Goal: Check status: Check status

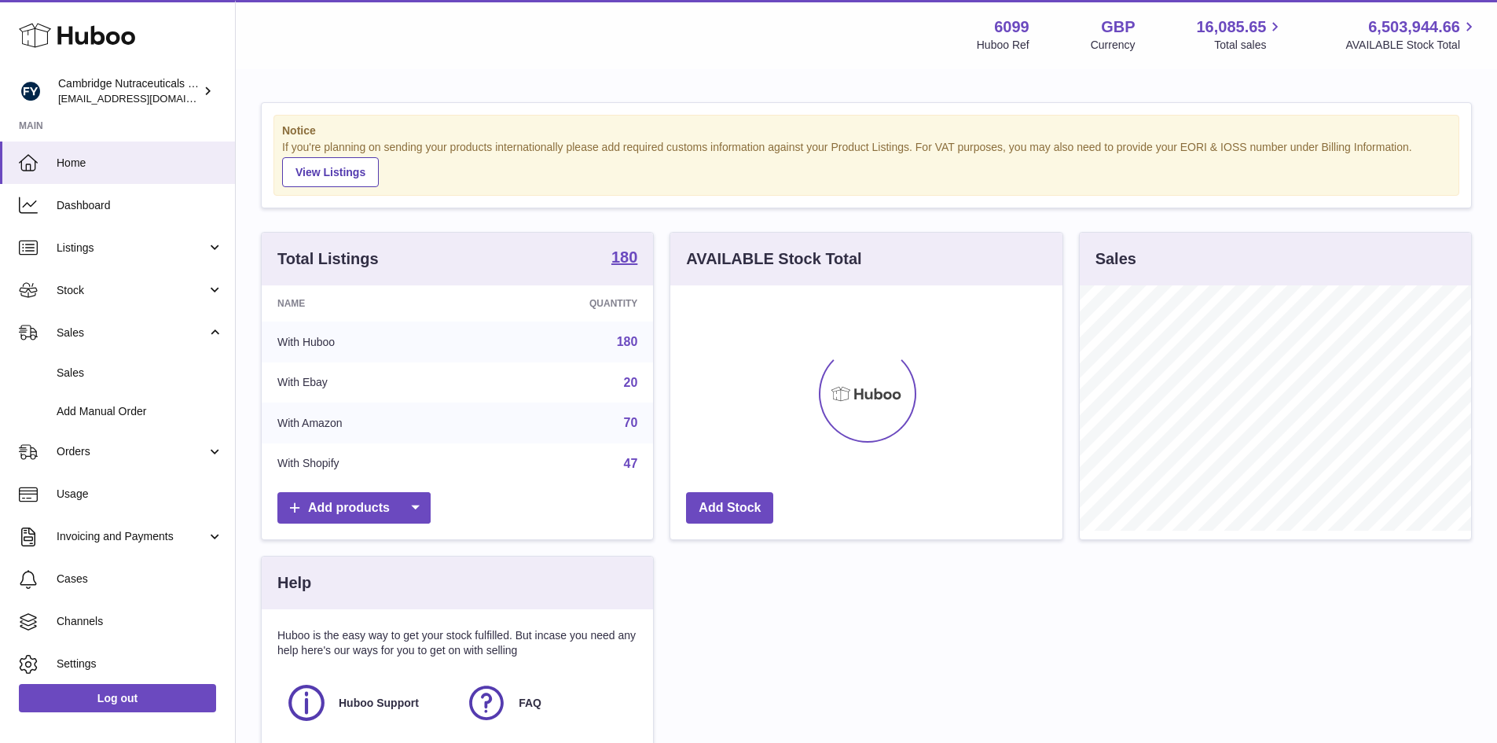
scroll to position [245, 392]
click at [102, 367] on span "Sales" at bounding box center [140, 372] width 167 height 15
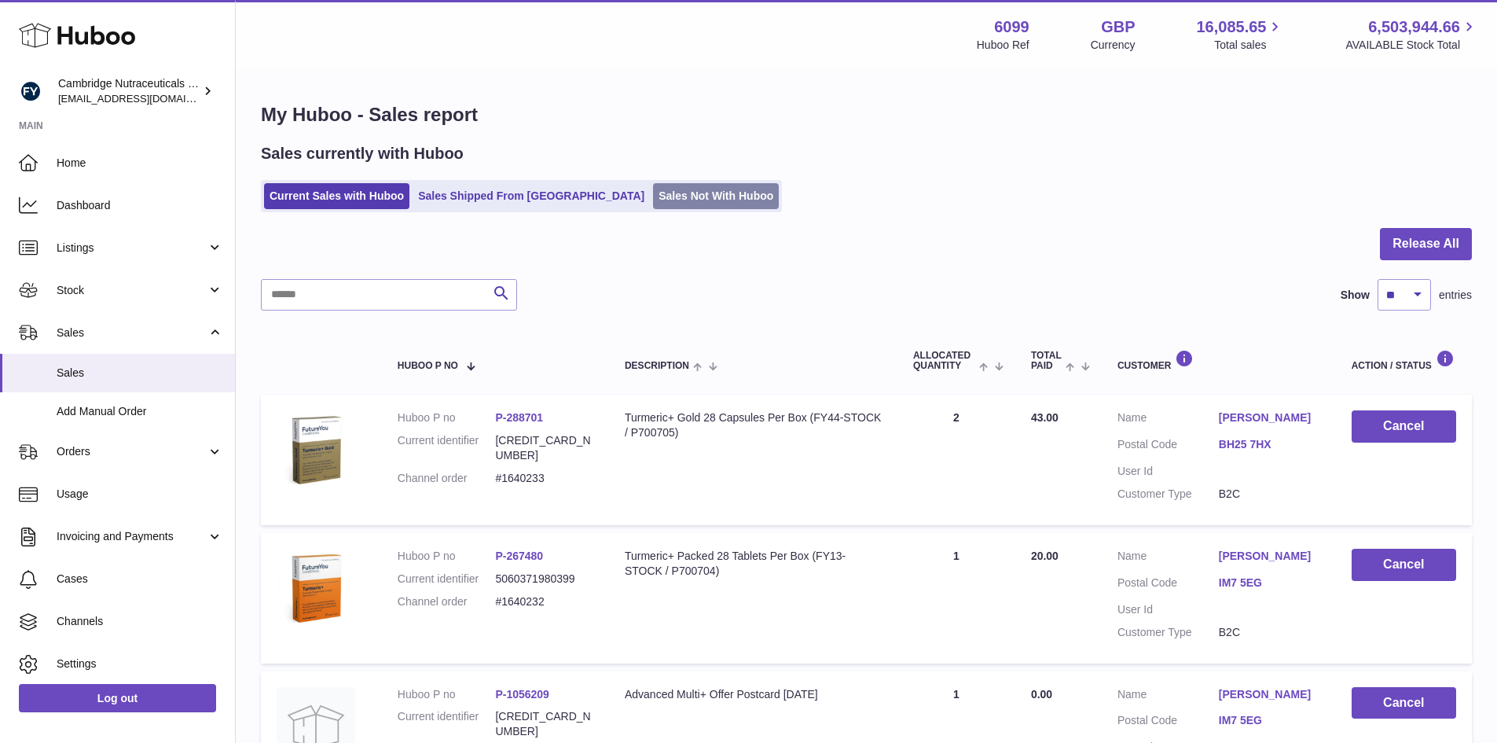
click at [653, 196] on link "Sales Not With Huboo" at bounding box center [716, 196] width 126 height 26
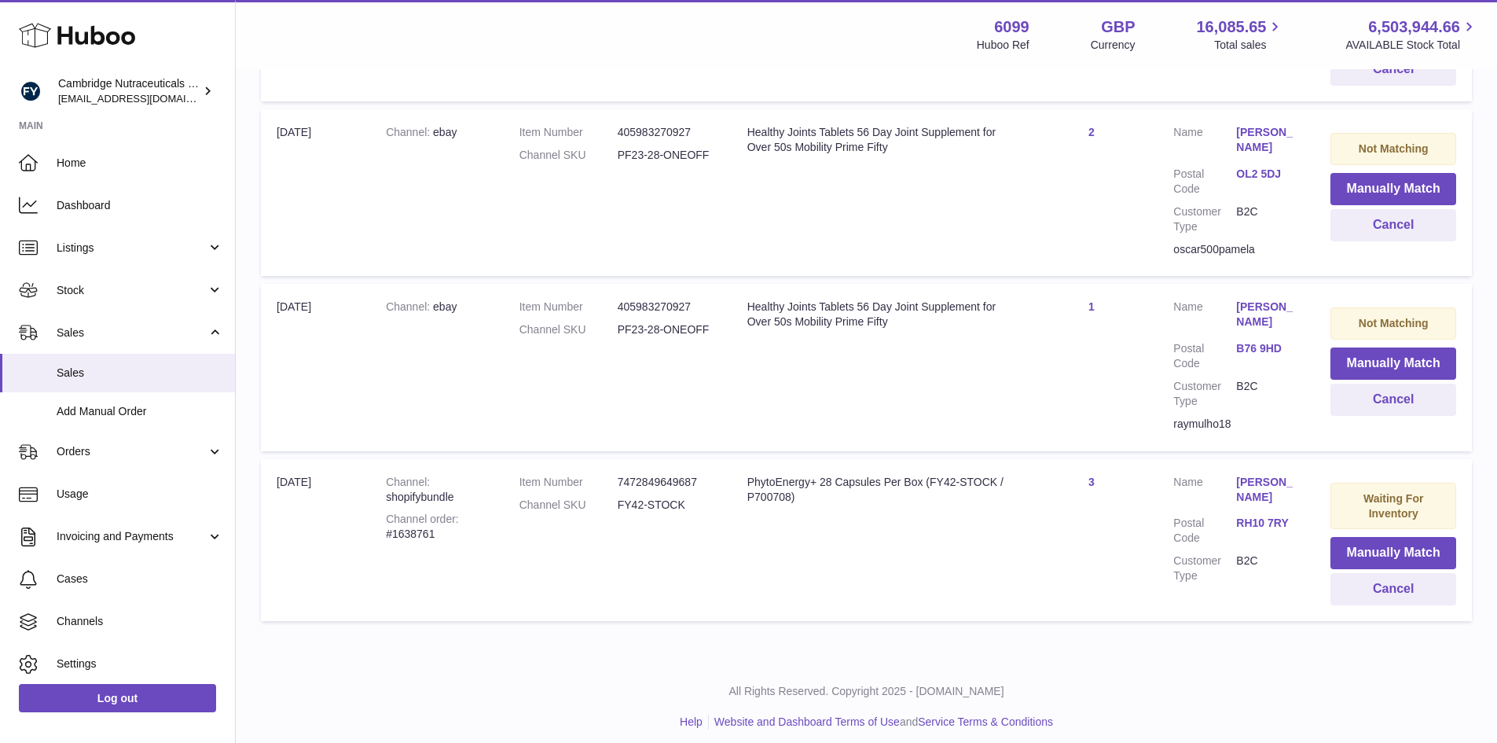
scroll to position [490, 0]
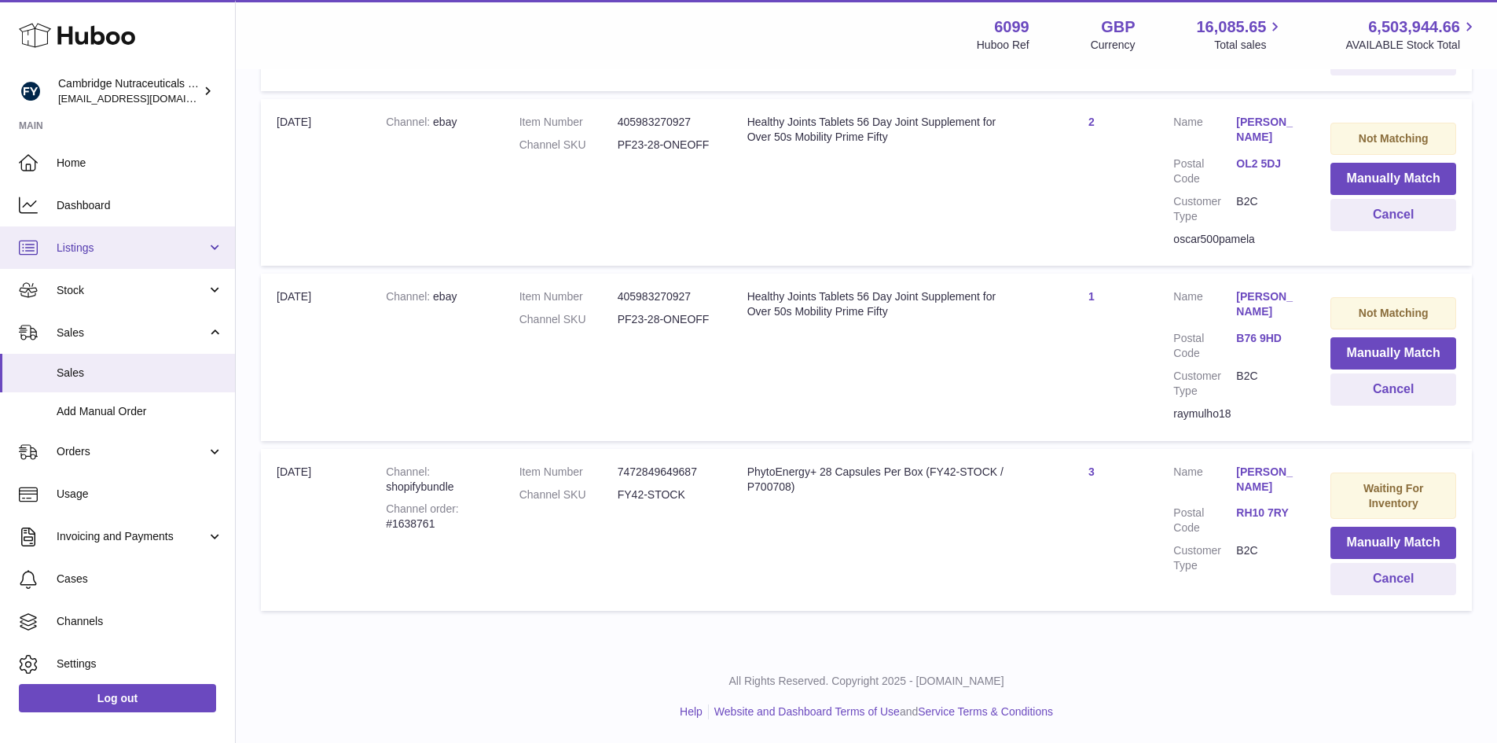
click at [137, 248] on span "Listings" at bounding box center [132, 247] width 150 height 15
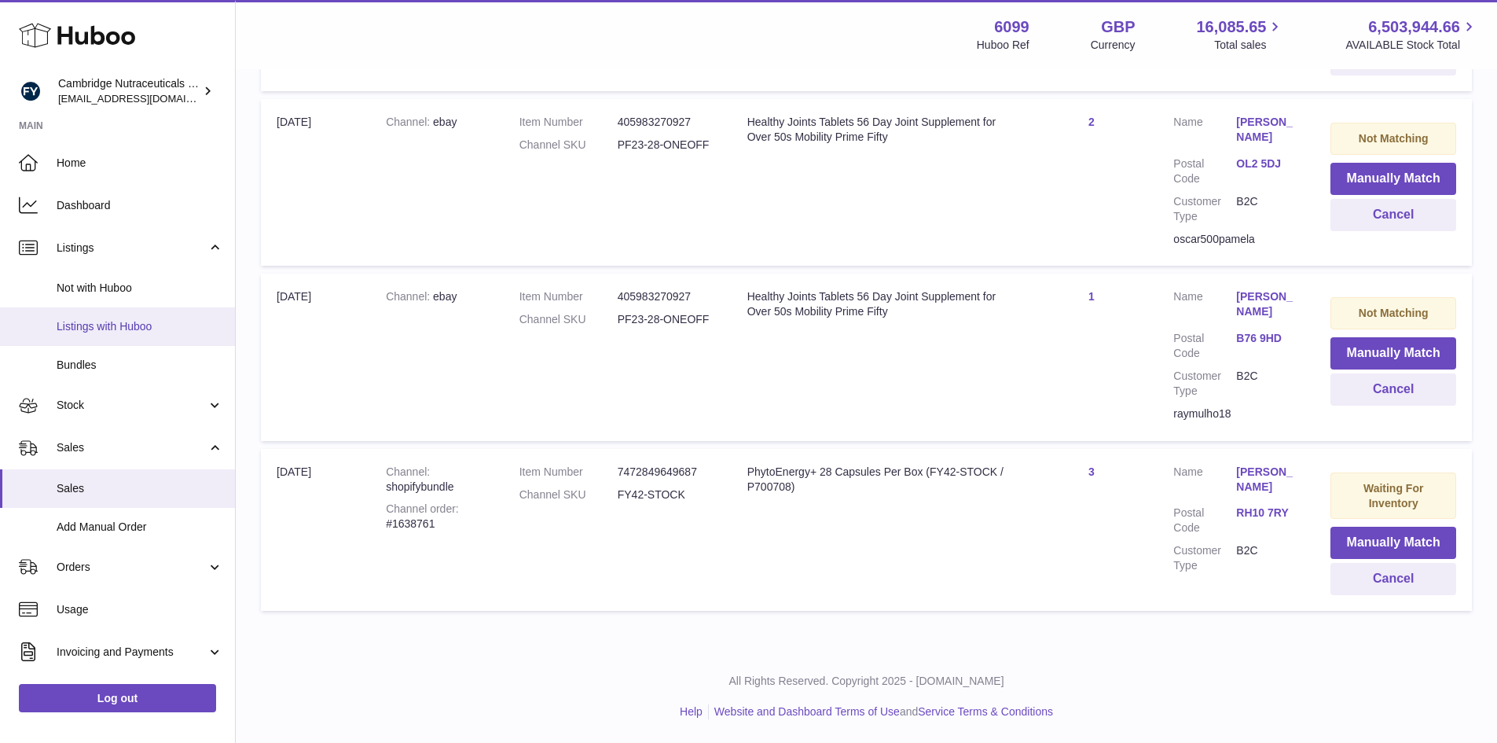
click at [131, 334] on link "Listings with Huboo" at bounding box center [117, 326] width 235 height 39
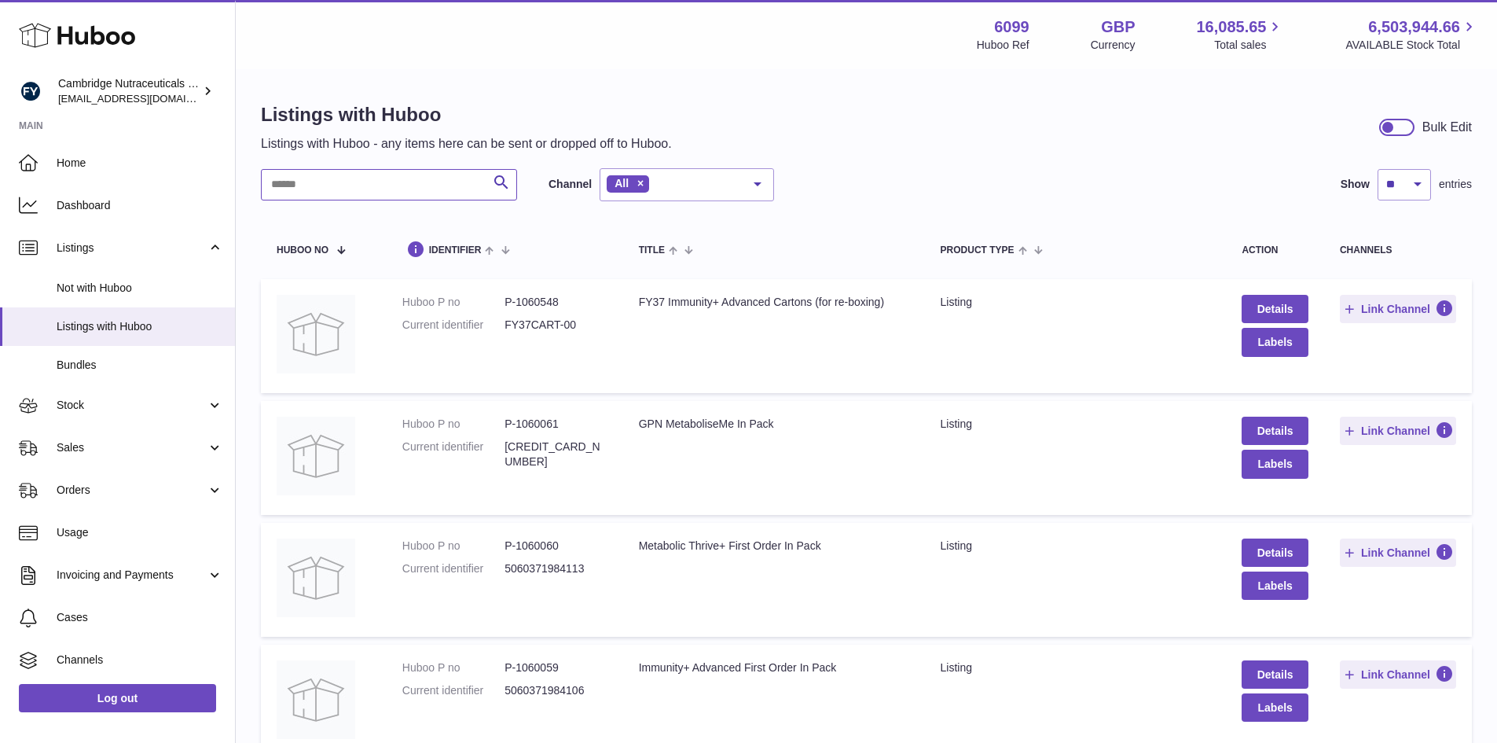
click at [371, 188] on input "text" at bounding box center [389, 184] width 256 height 31
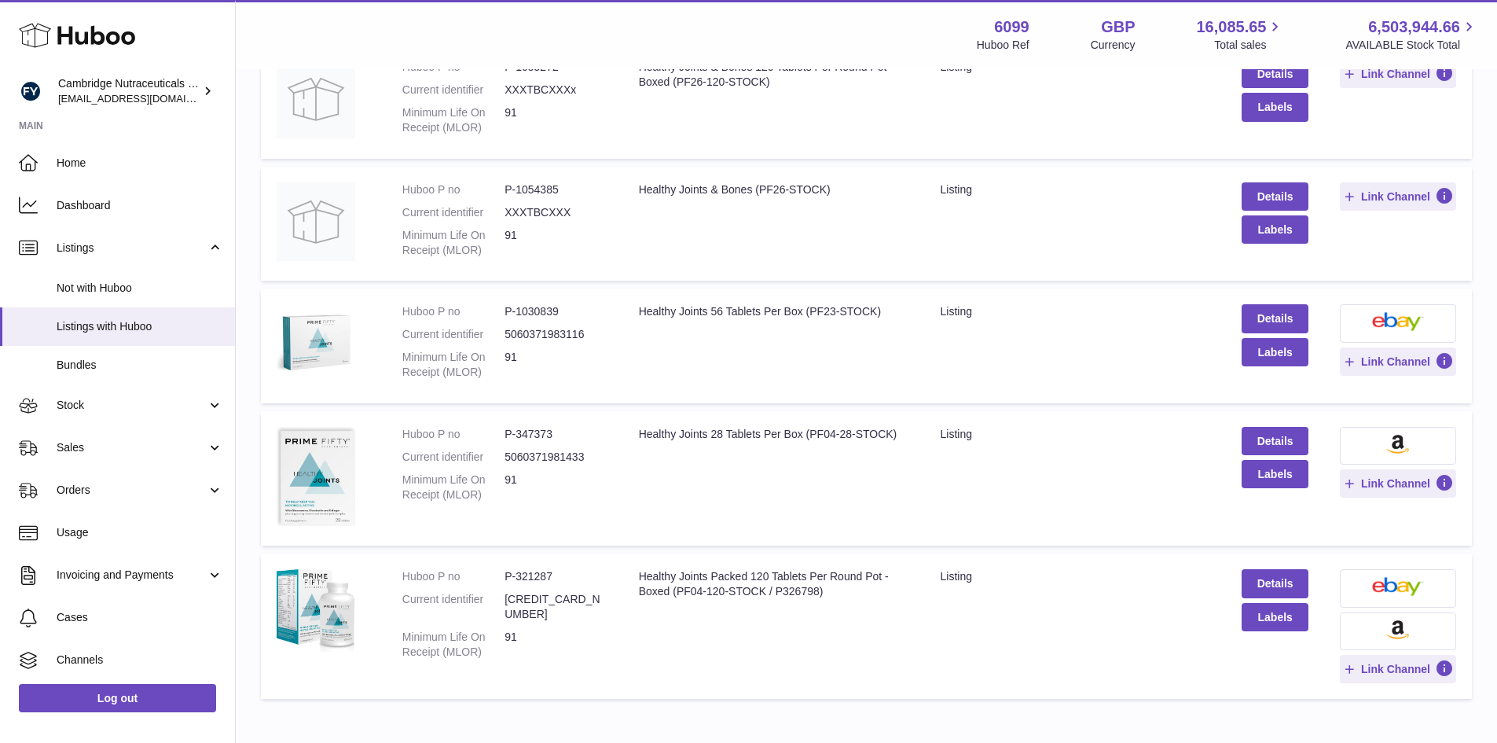
scroll to position [236, 0]
type input "*******"
click at [121, 406] on span "Stock" at bounding box center [132, 405] width 150 height 15
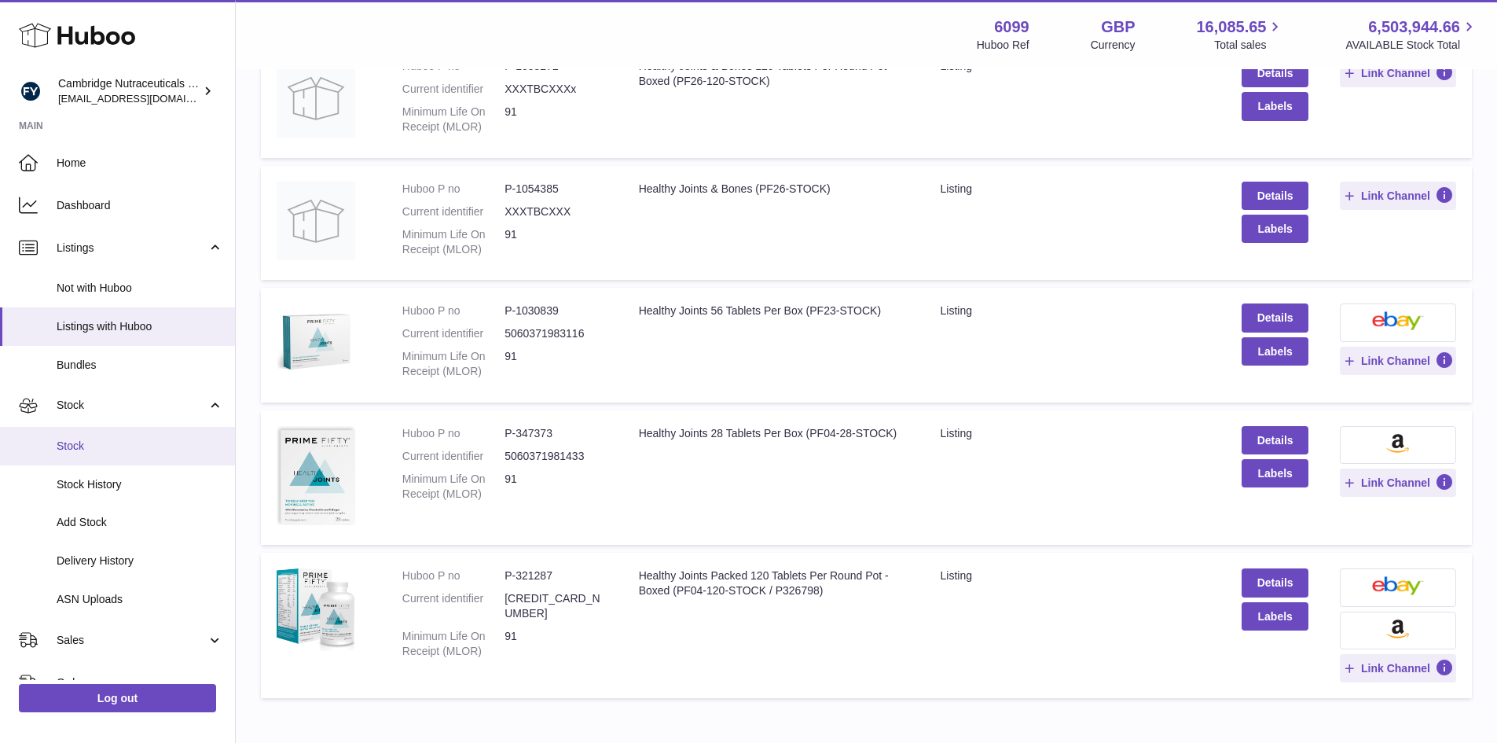
click at [115, 439] on span "Stock" at bounding box center [140, 446] width 167 height 15
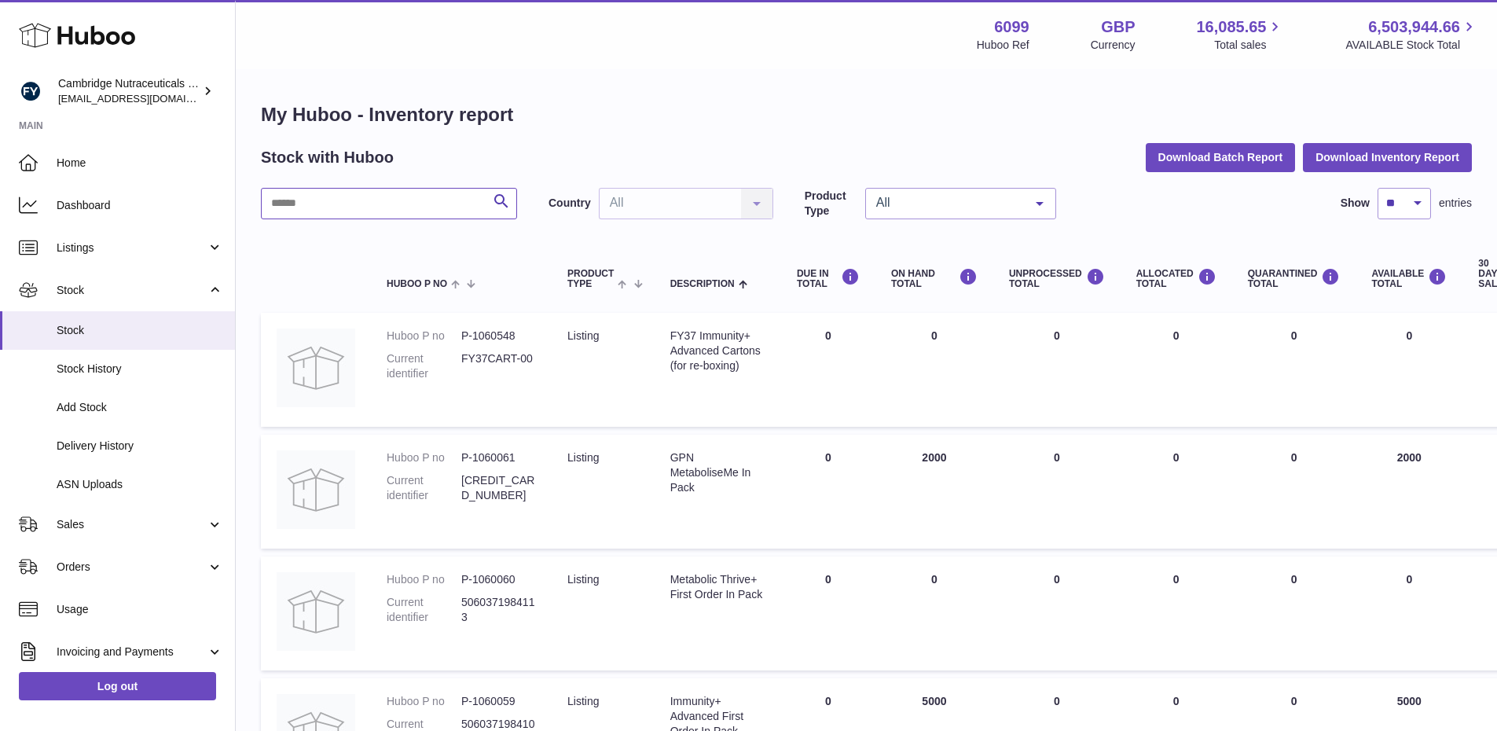
click at [362, 212] on input "text" at bounding box center [389, 203] width 256 height 31
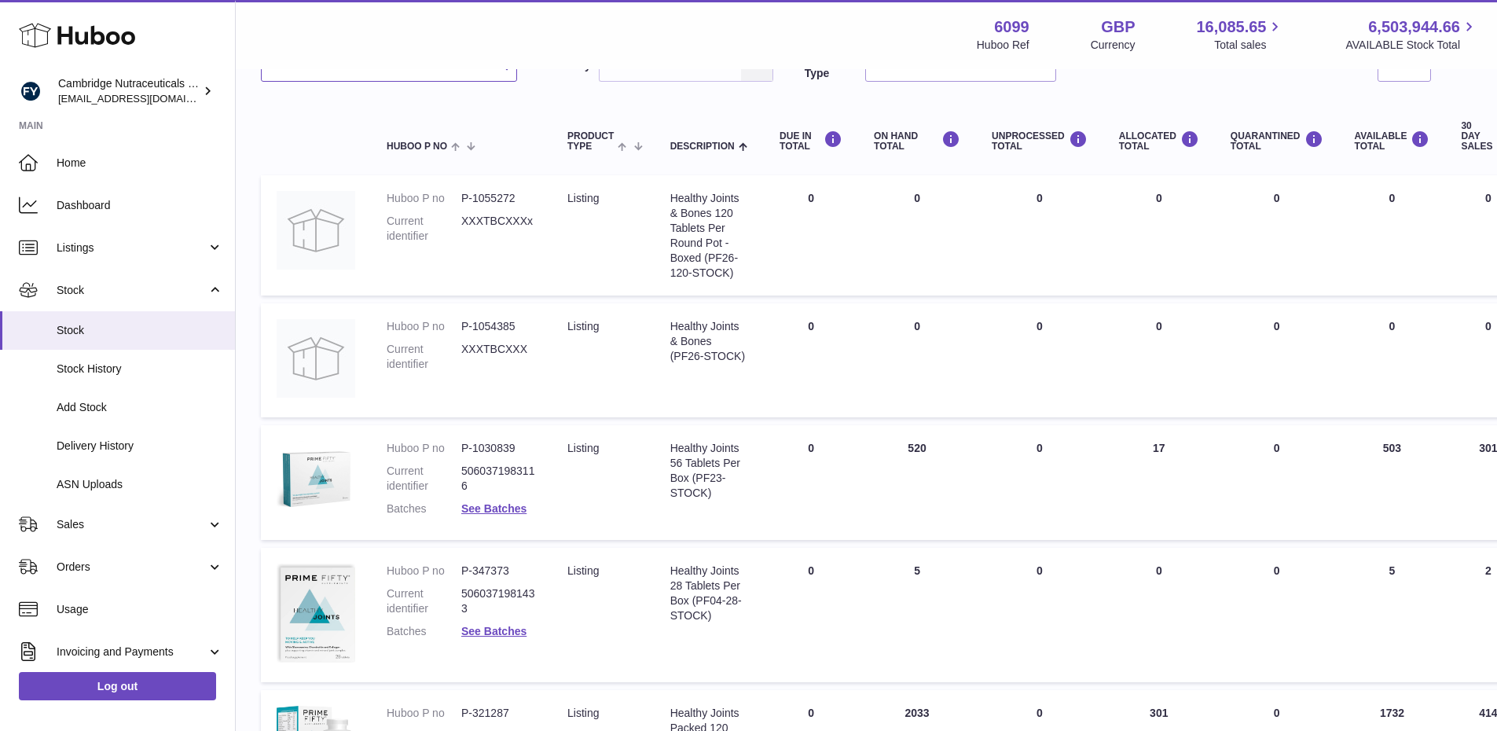
scroll to position [314, 0]
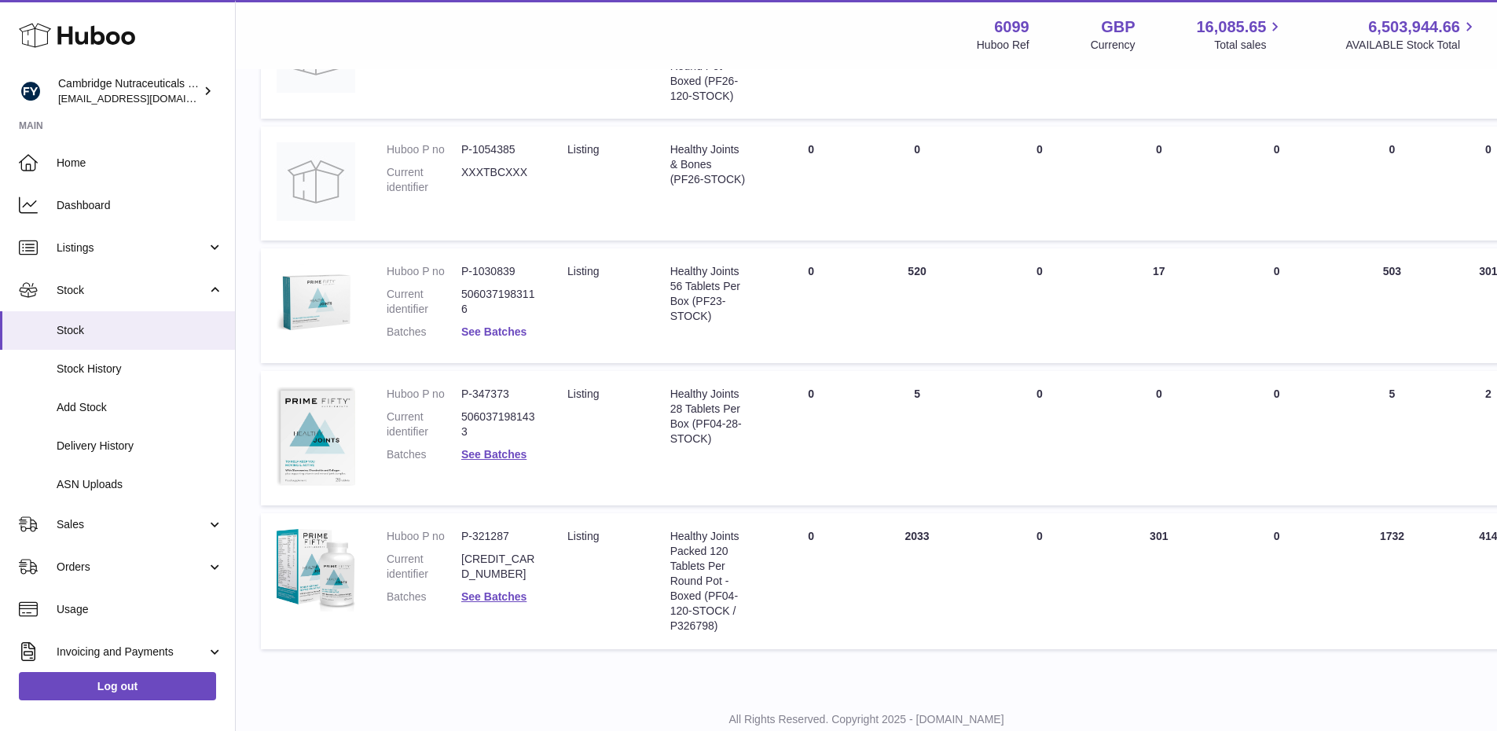
type input "*******"
click at [508, 332] on link "See Batches" at bounding box center [493, 331] width 65 height 13
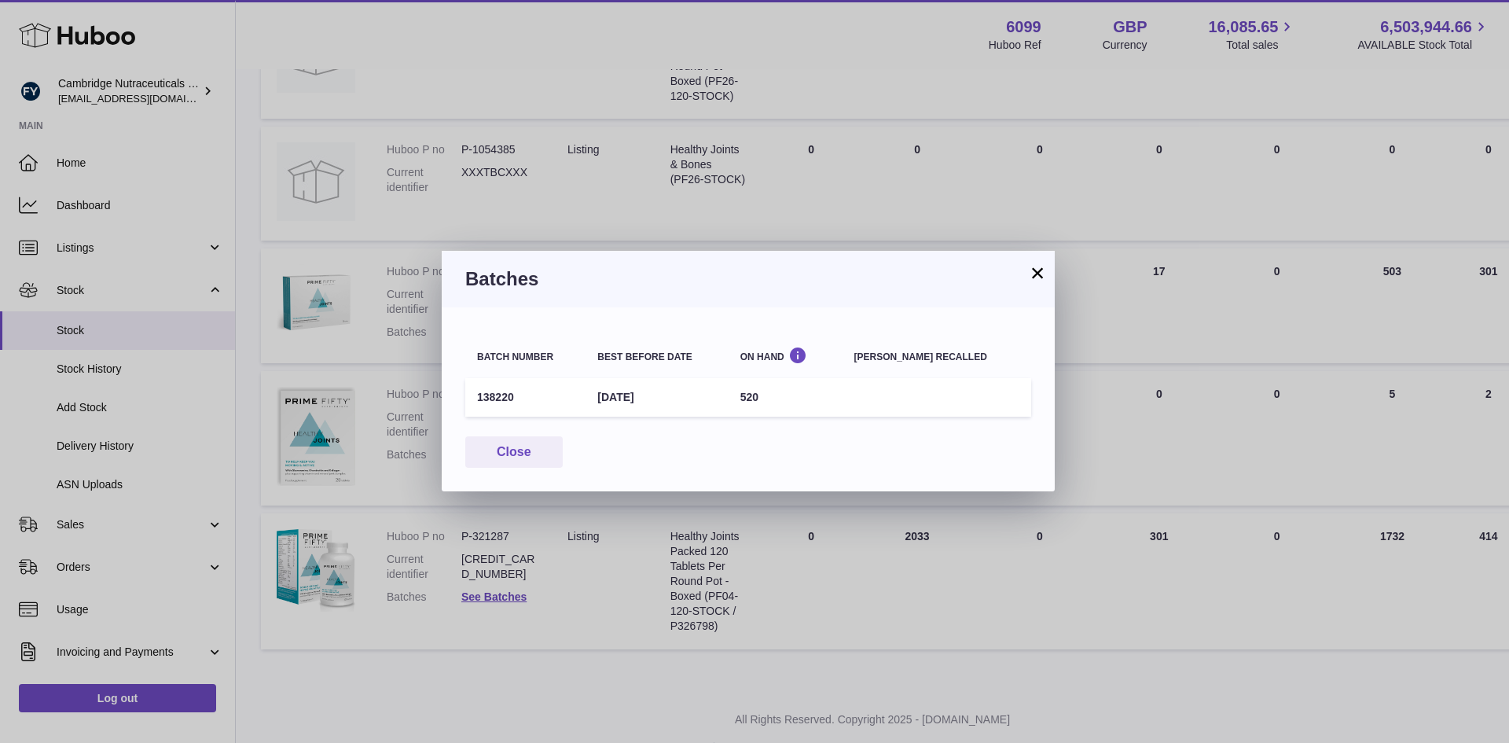
click at [1036, 277] on button "×" at bounding box center [1037, 272] width 19 height 19
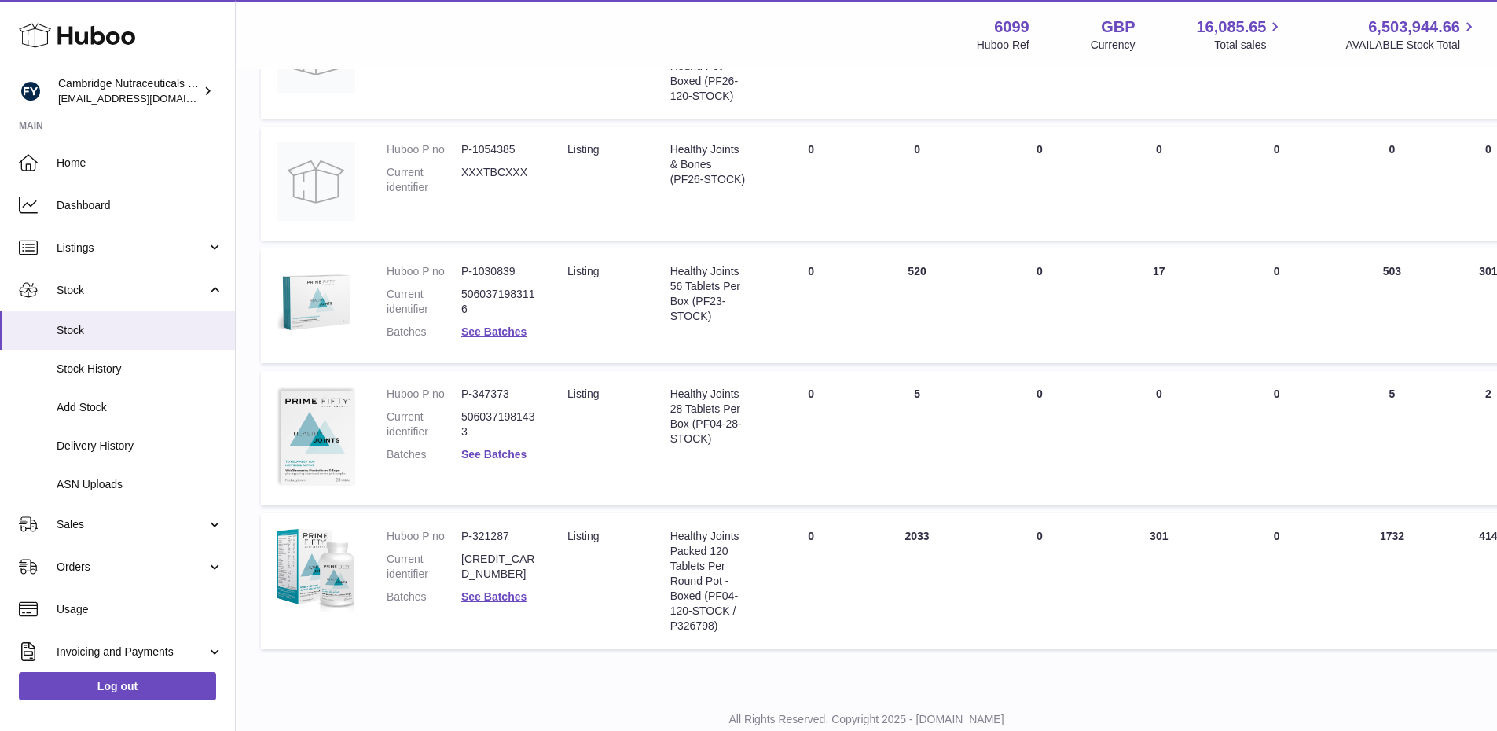
click at [511, 450] on link "See Batches" at bounding box center [493, 454] width 65 height 13
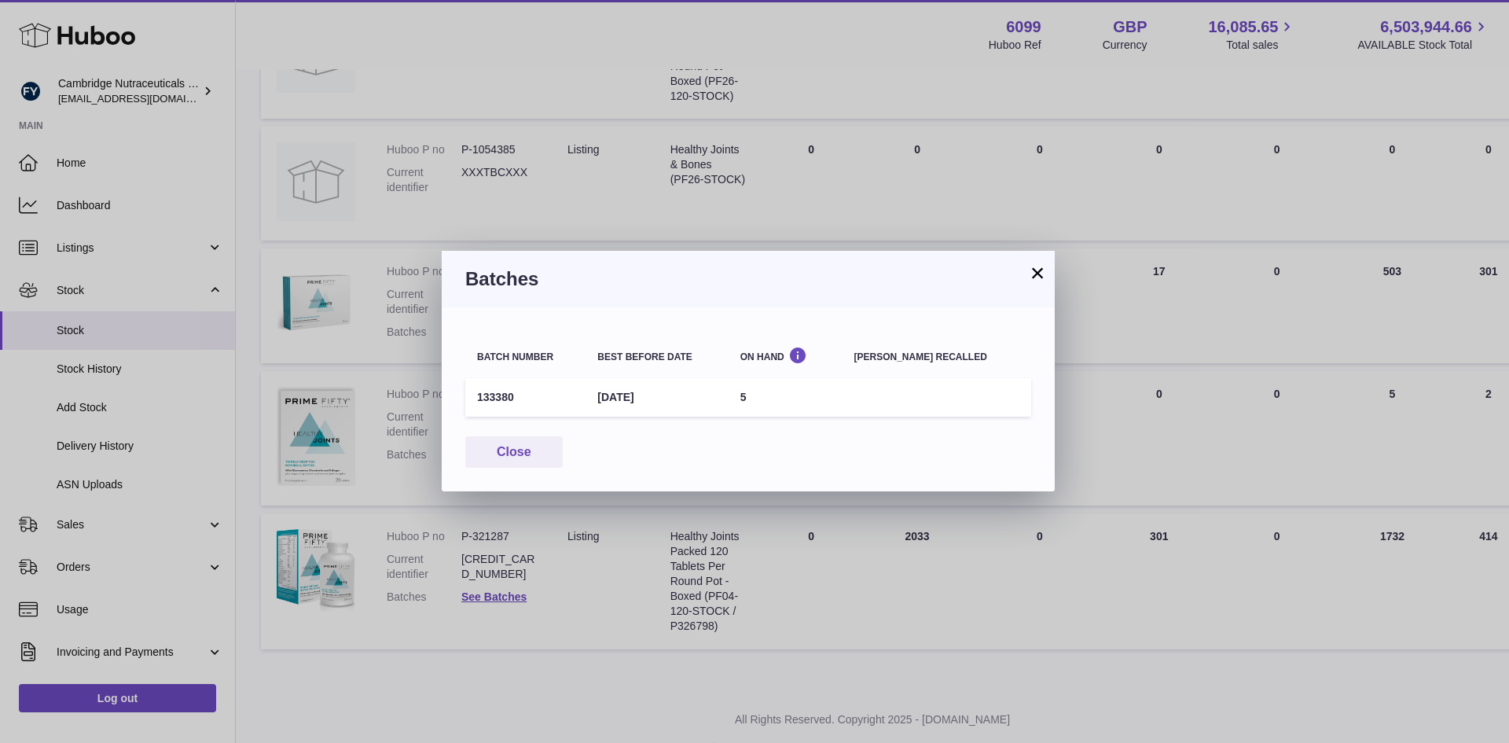
click at [1039, 276] on button "×" at bounding box center [1037, 272] width 19 height 19
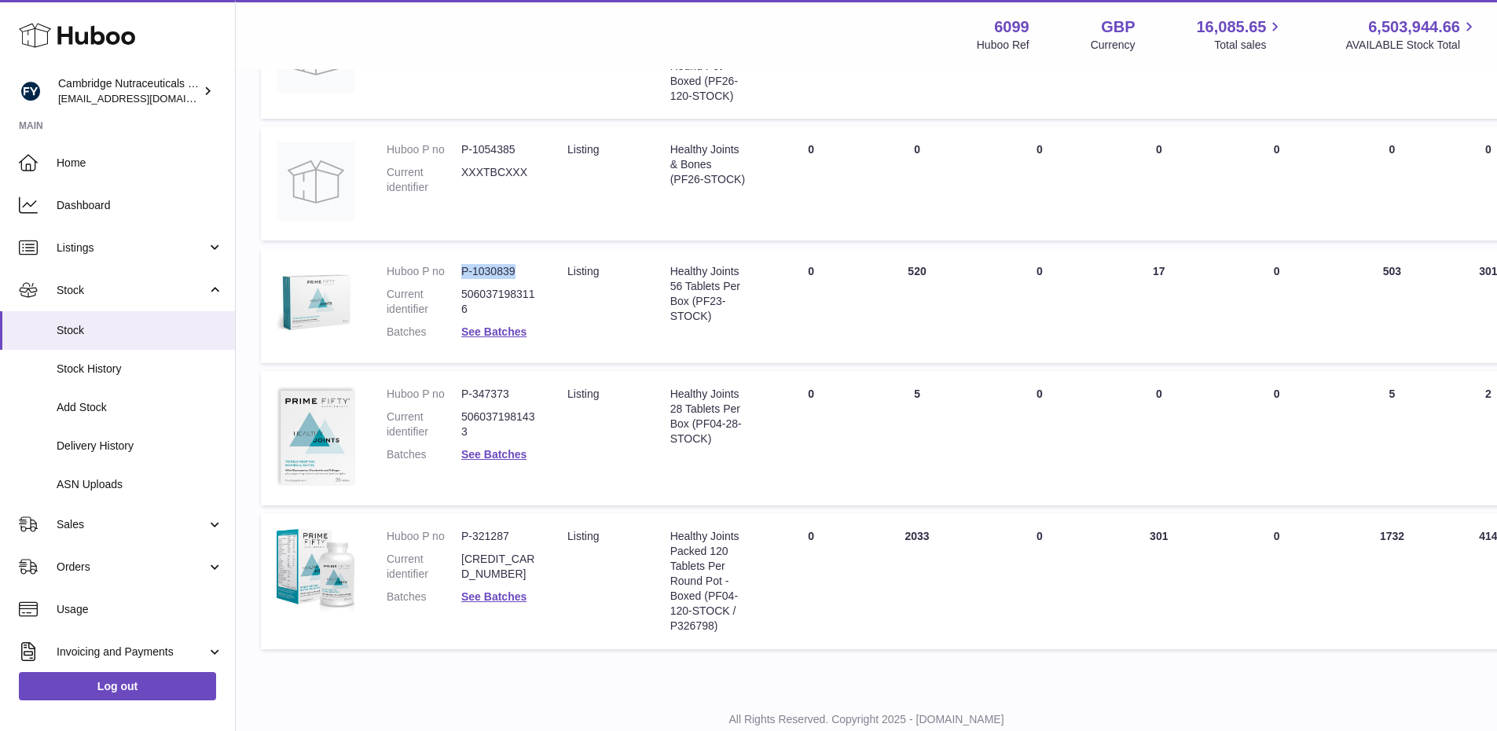
drag, startPoint x: 516, startPoint y: 269, endPoint x: 462, endPoint y: 270, distance: 53.4
click at [462, 270] on dd "P-1030839" at bounding box center [498, 271] width 75 height 15
copy dd "P-1030839"
click at [509, 333] on link "See Batches" at bounding box center [493, 331] width 65 height 13
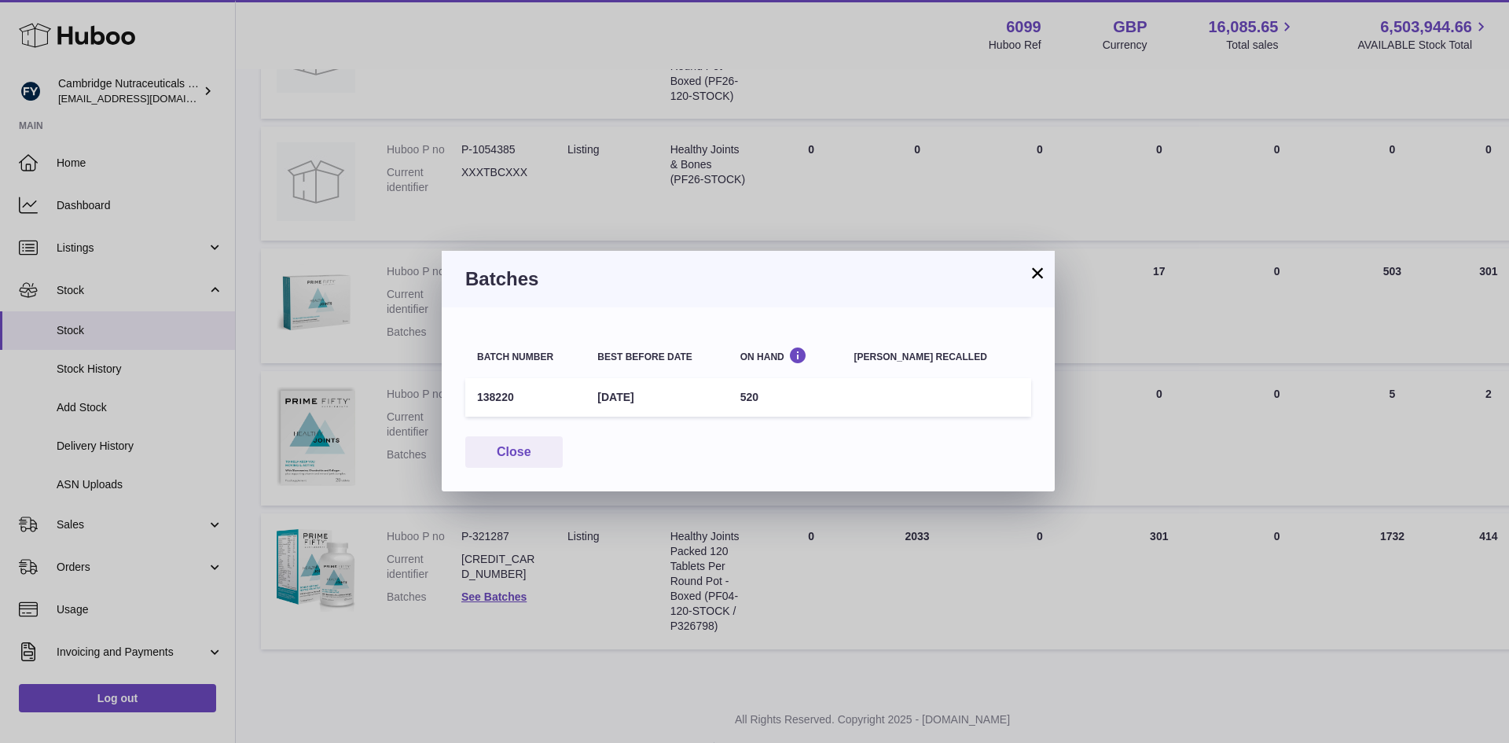
click at [1041, 273] on button "×" at bounding box center [1037, 272] width 19 height 19
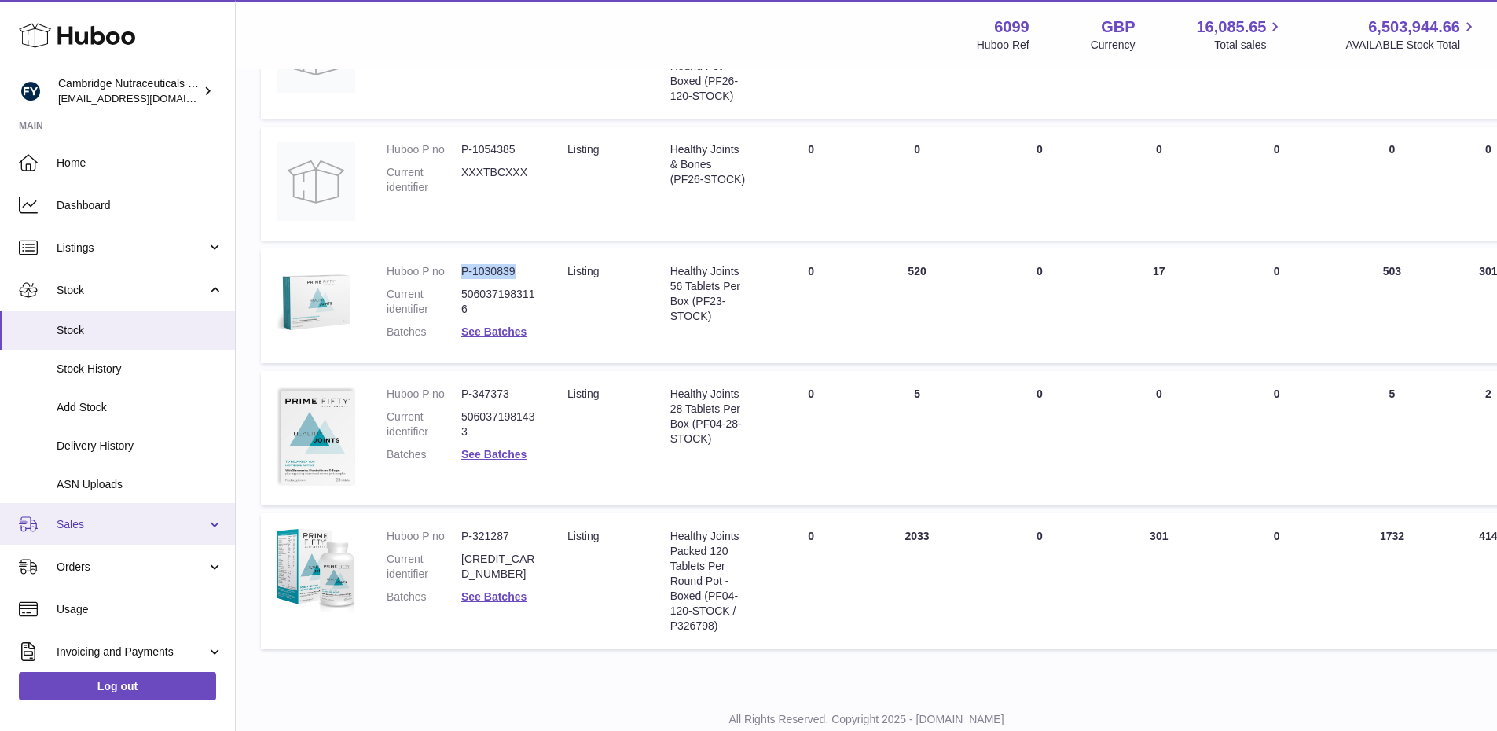
click at [100, 519] on span "Sales" at bounding box center [132, 524] width 150 height 15
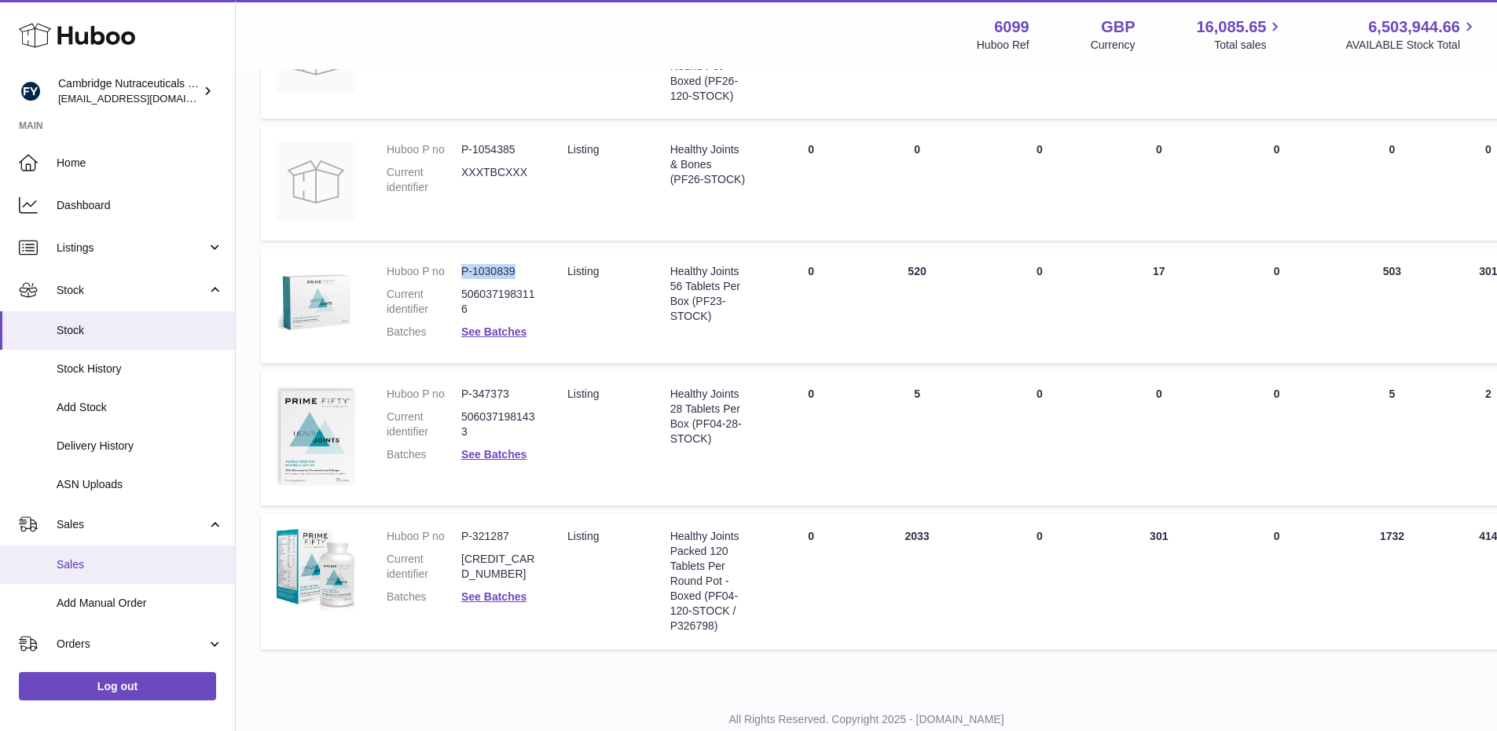
click at [100, 554] on link "Sales" at bounding box center [117, 564] width 235 height 39
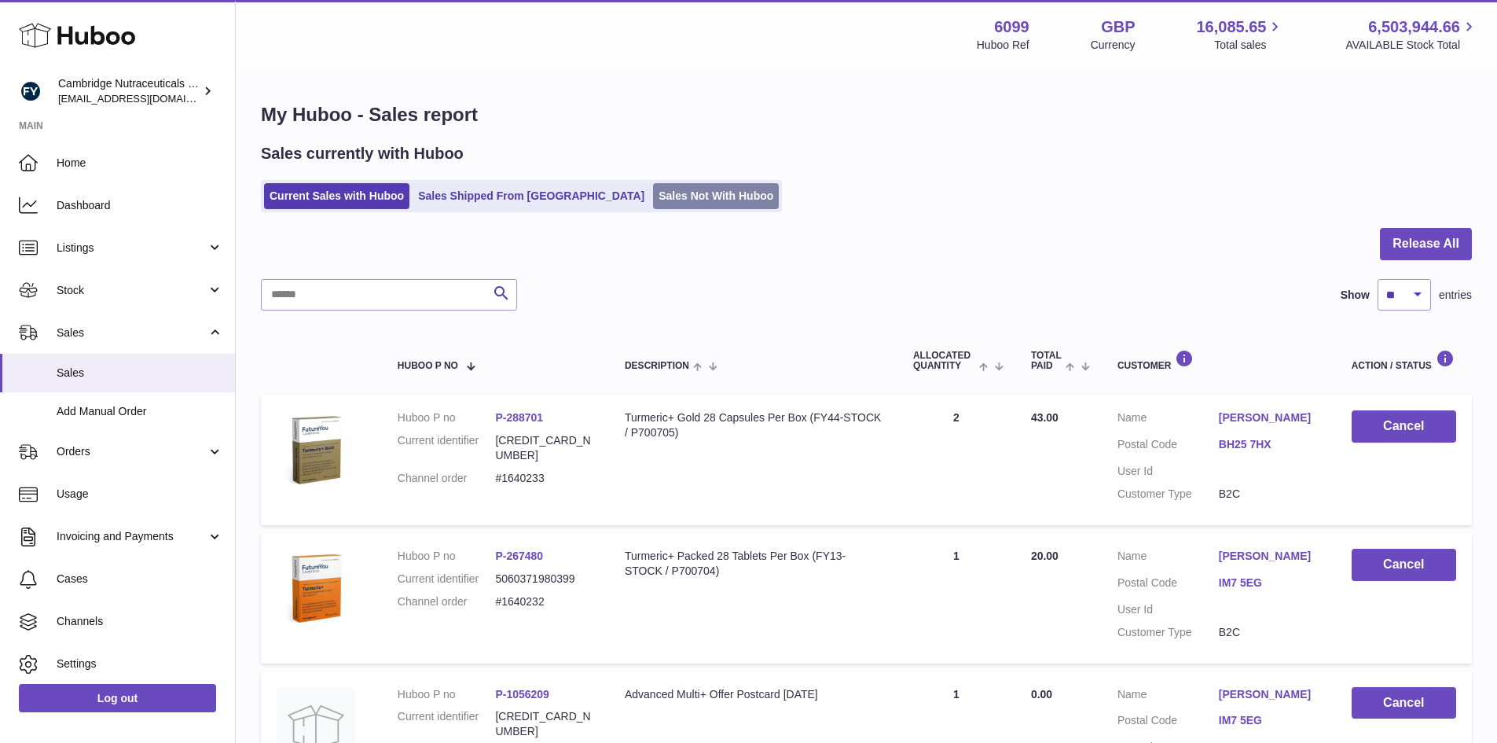
click at [655, 197] on link "Sales Not With Huboo" at bounding box center [716, 196] width 126 height 26
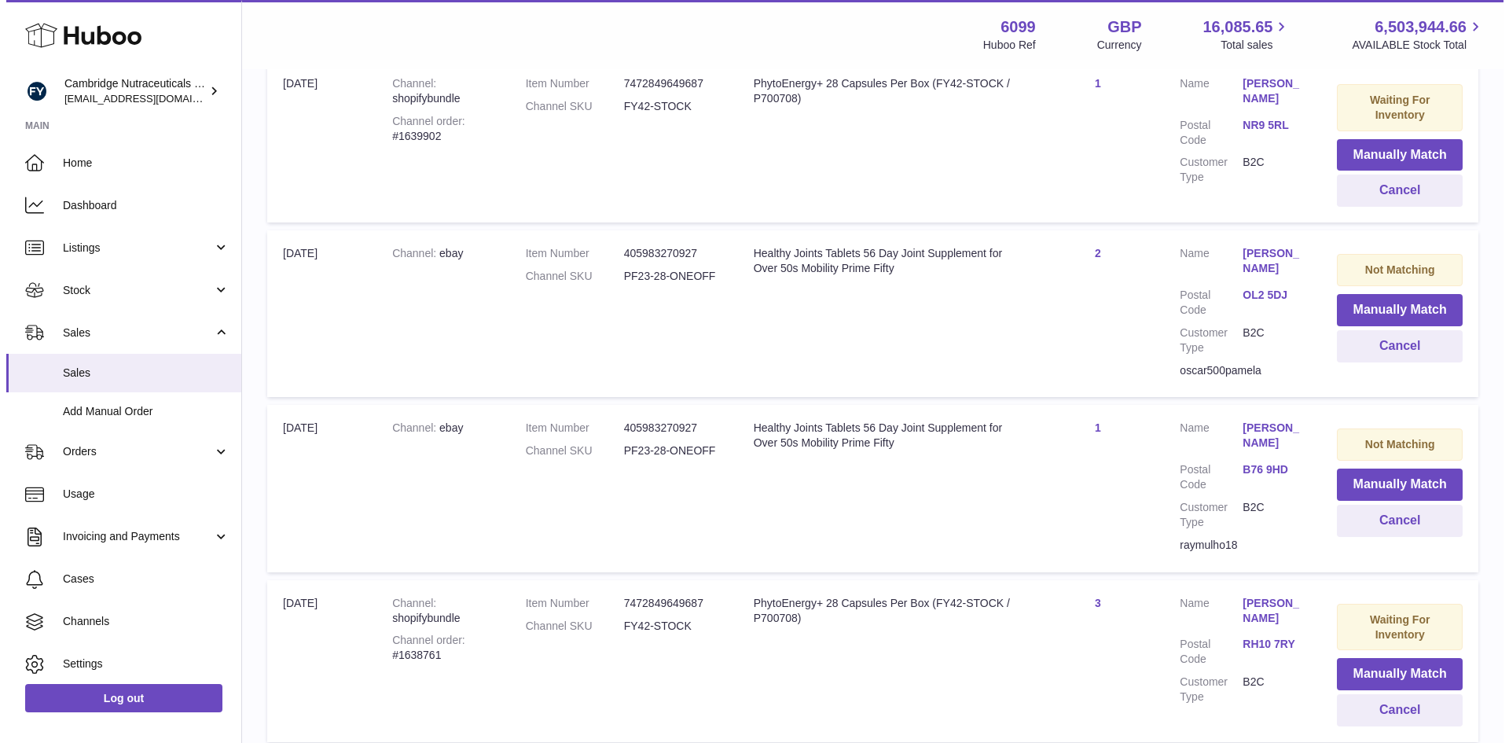
scroll to position [393, 0]
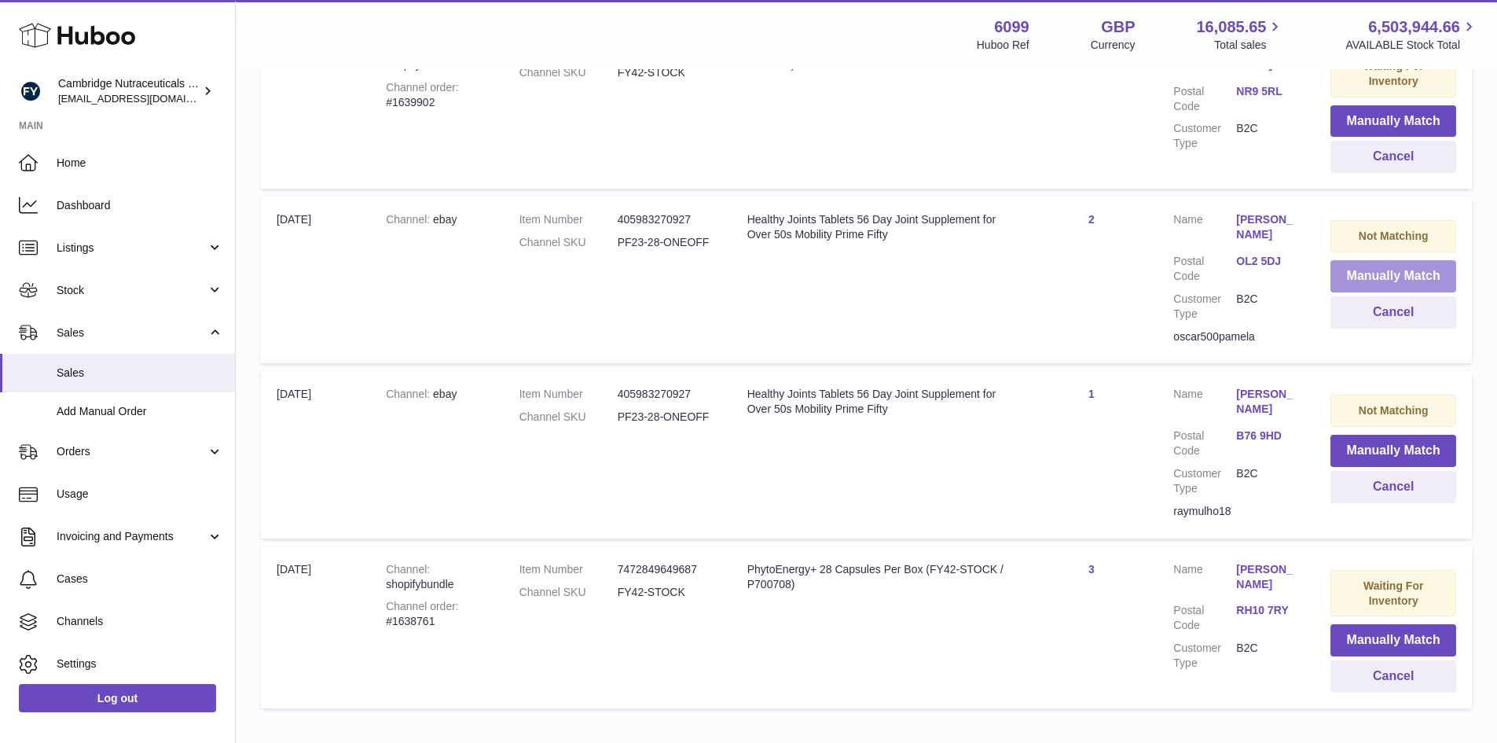
click at [1354, 277] on button "Manually Match" at bounding box center [1394, 276] width 126 height 32
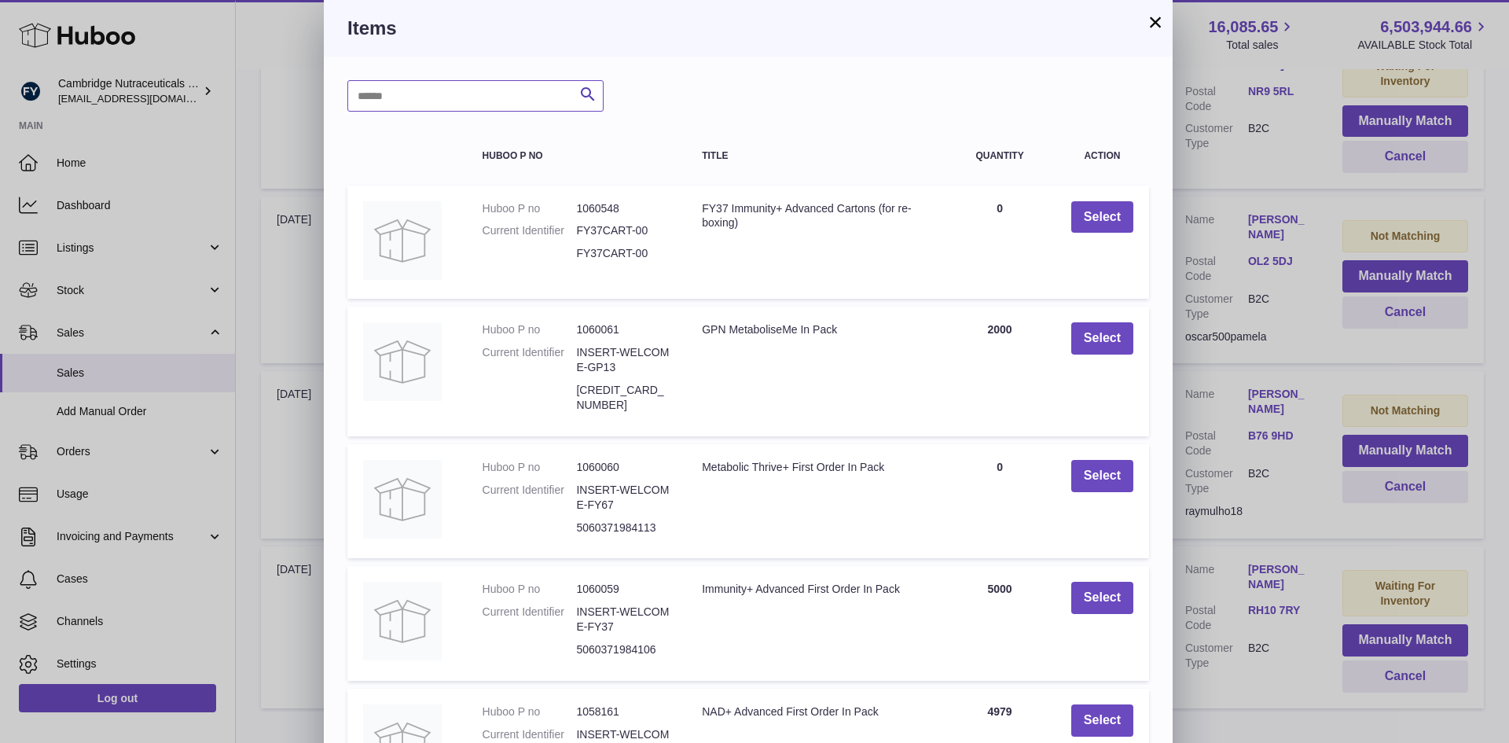
click at [500, 106] on input "text" at bounding box center [475, 95] width 256 height 31
paste input "*********"
click at [586, 93] on icon "submit" at bounding box center [587, 95] width 19 height 20
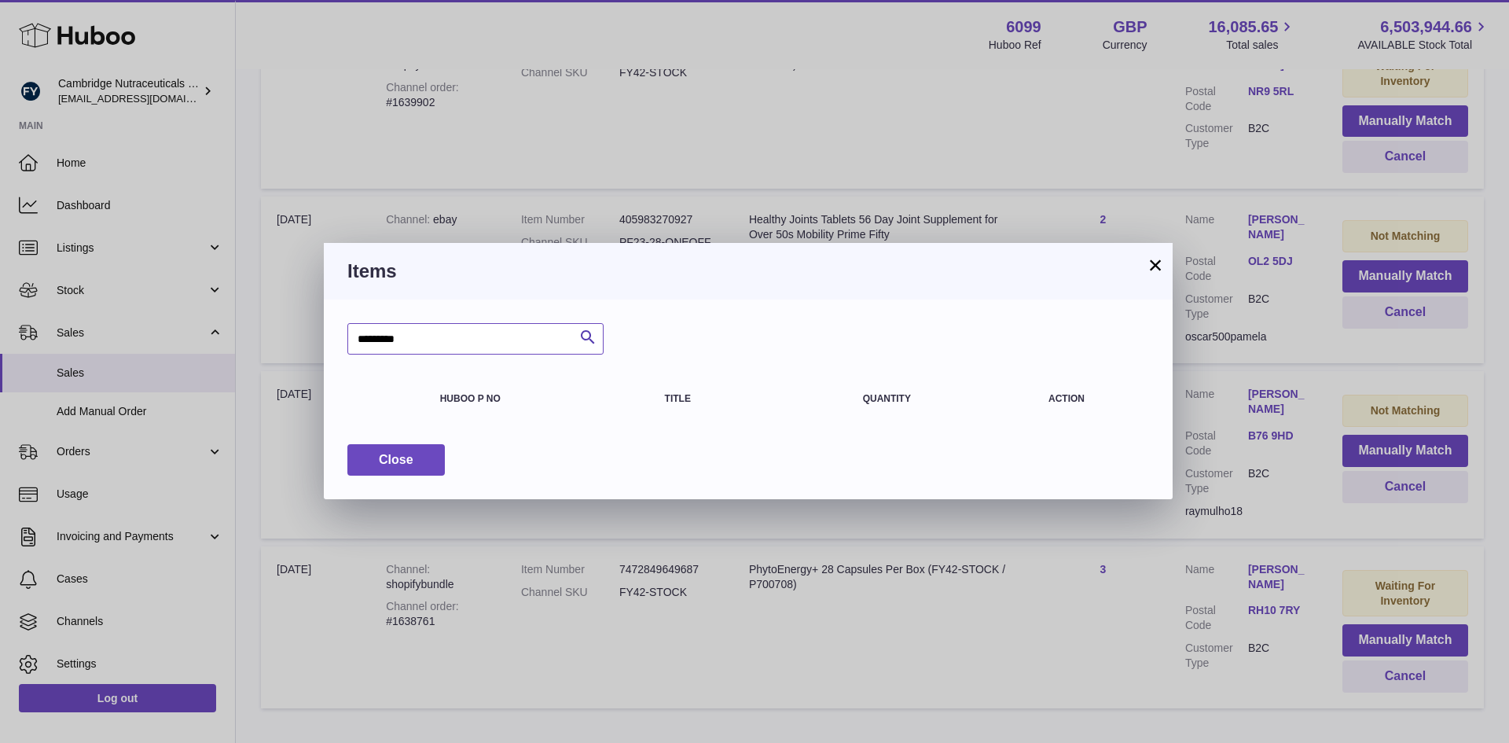
drag, startPoint x: 442, startPoint y: 344, endPoint x: 327, endPoint y: 344, distance: 115.5
click at [327, 344] on div "********* Search Huboo P no Title Quantity Action Close" at bounding box center [748, 399] width 849 height 200
type input "*******"
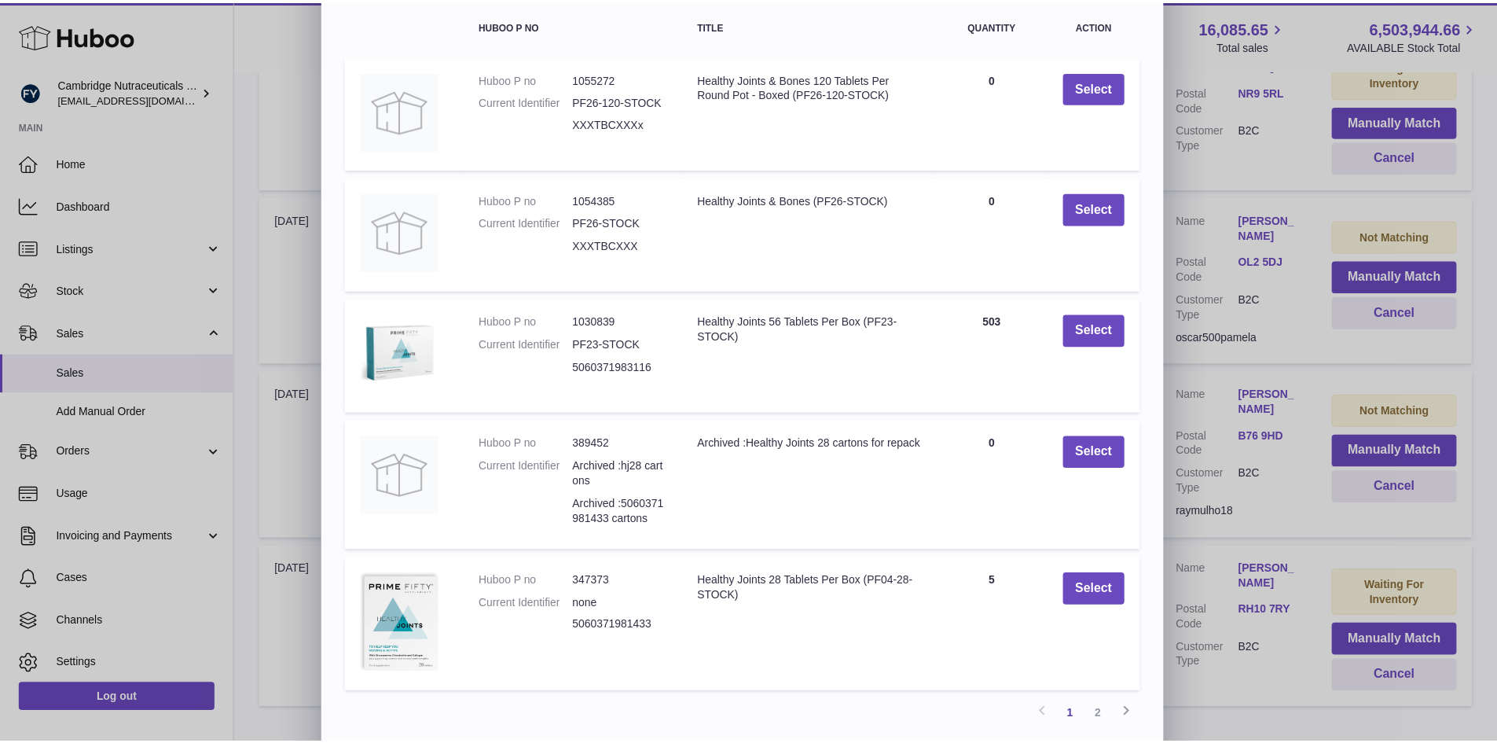
scroll to position [157, 0]
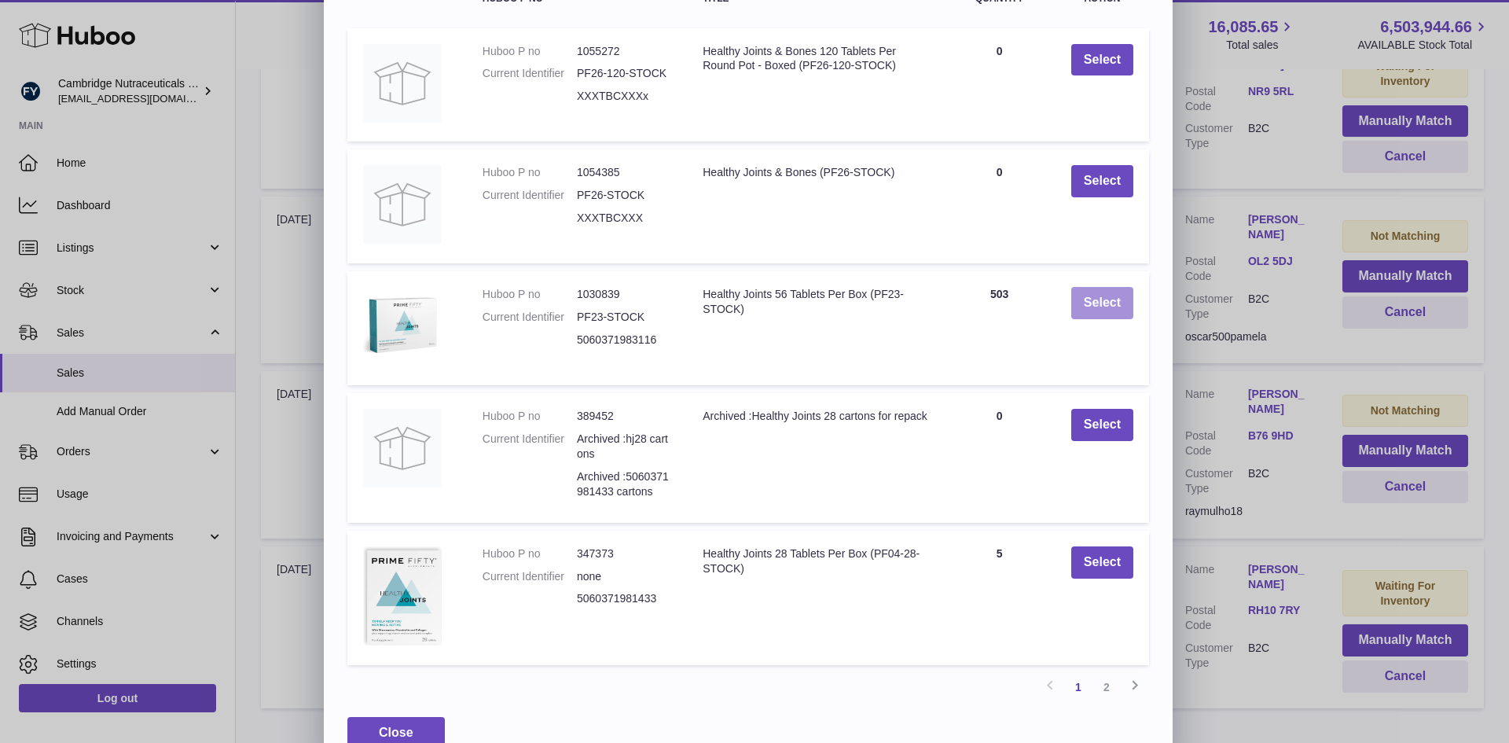
click at [1108, 304] on button "Select" at bounding box center [1102, 303] width 62 height 32
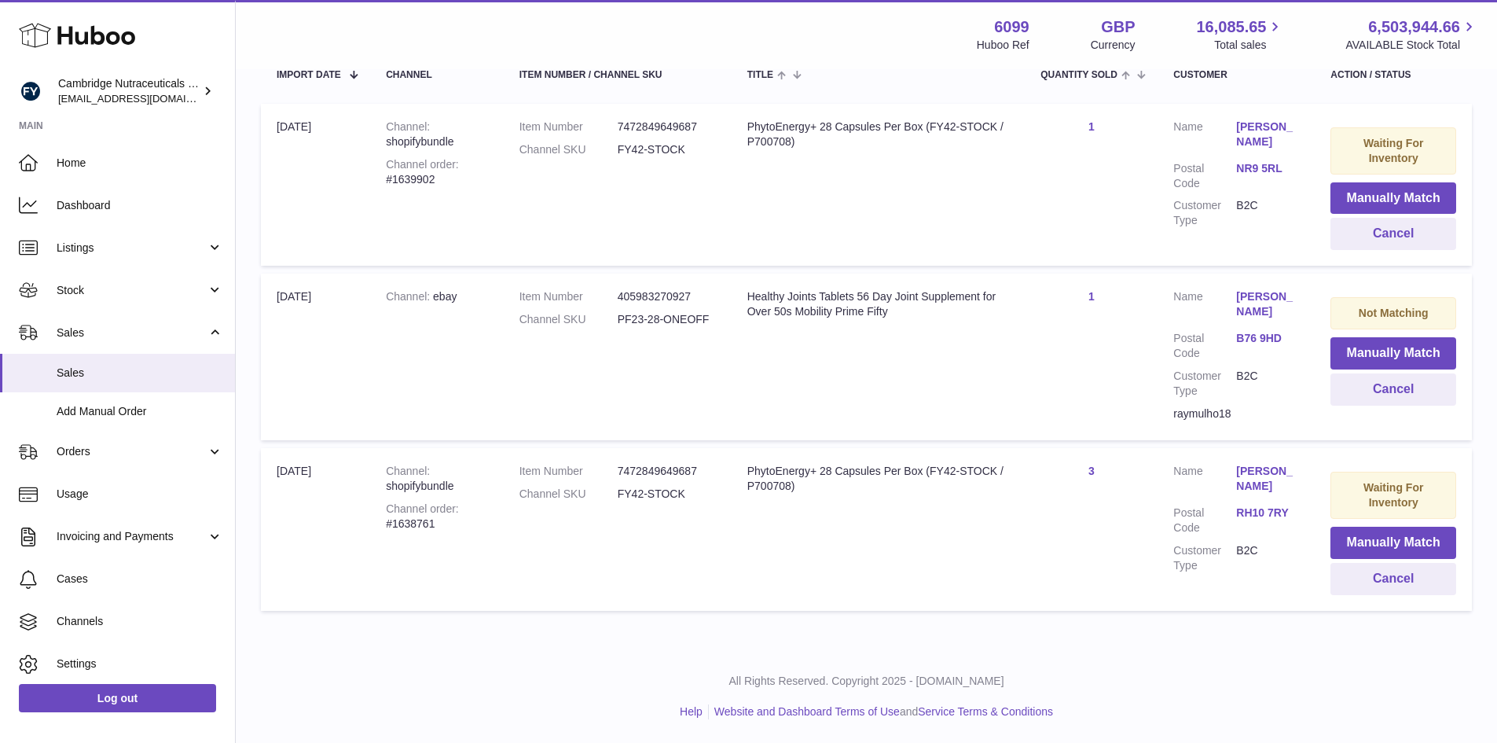
scroll to position [316, 0]
click at [1356, 356] on button "Manually Match" at bounding box center [1394, 353] width 126 height 32
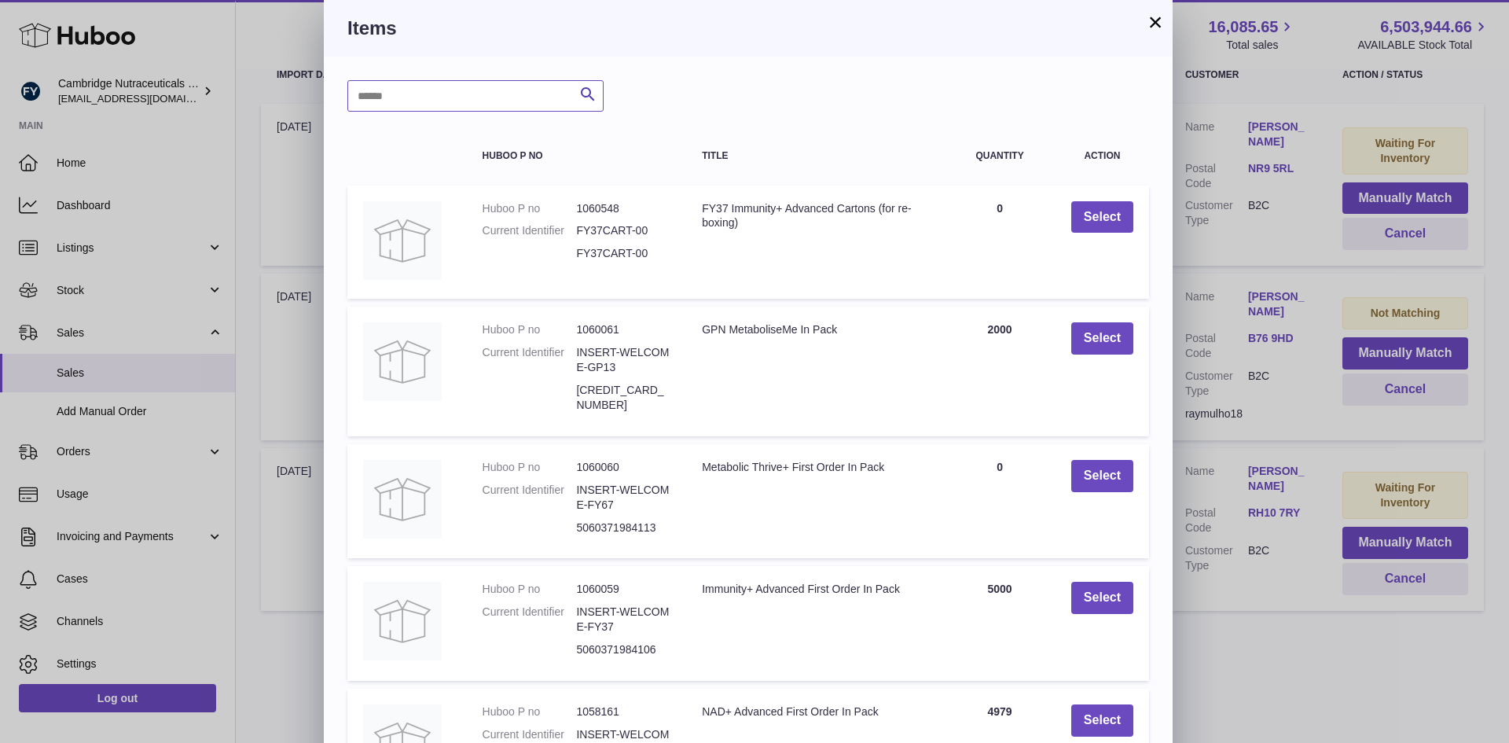
click at [433, 97] on input "text" at bounding box center [475, 95] width 256 height 31
type input "*******"
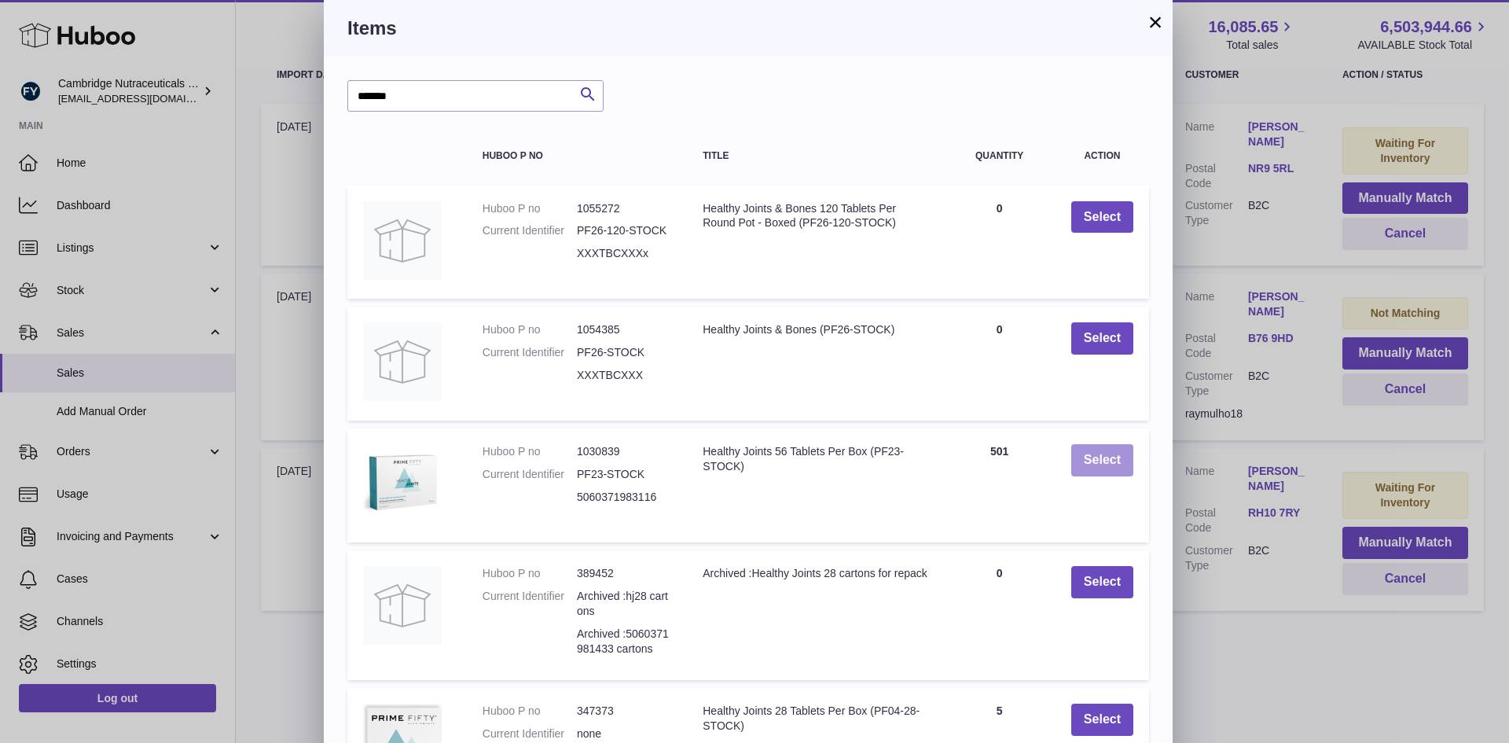
click at [1095, 464] on button "Select" at bounding box center [1102, 460] width 62 height 32
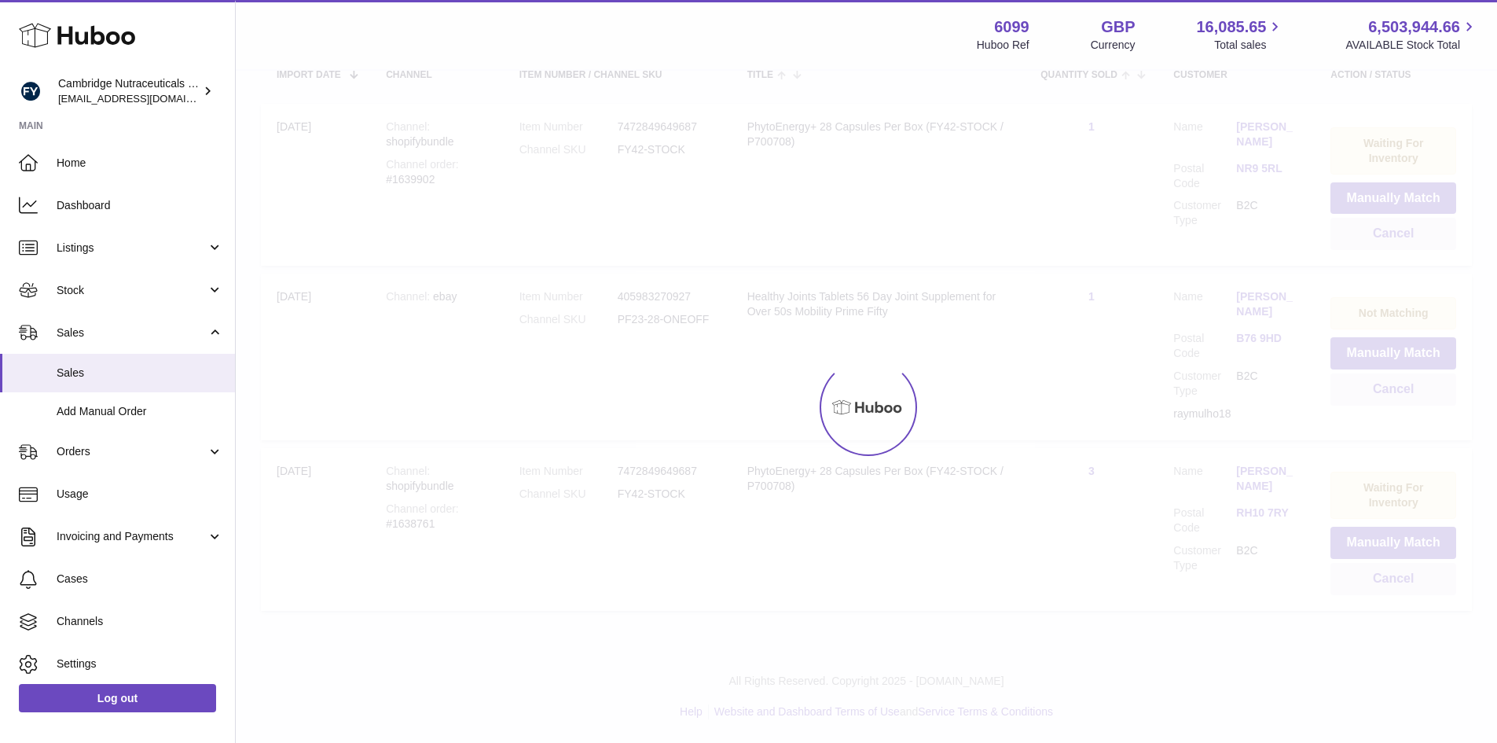
scroll to position [141, 0]
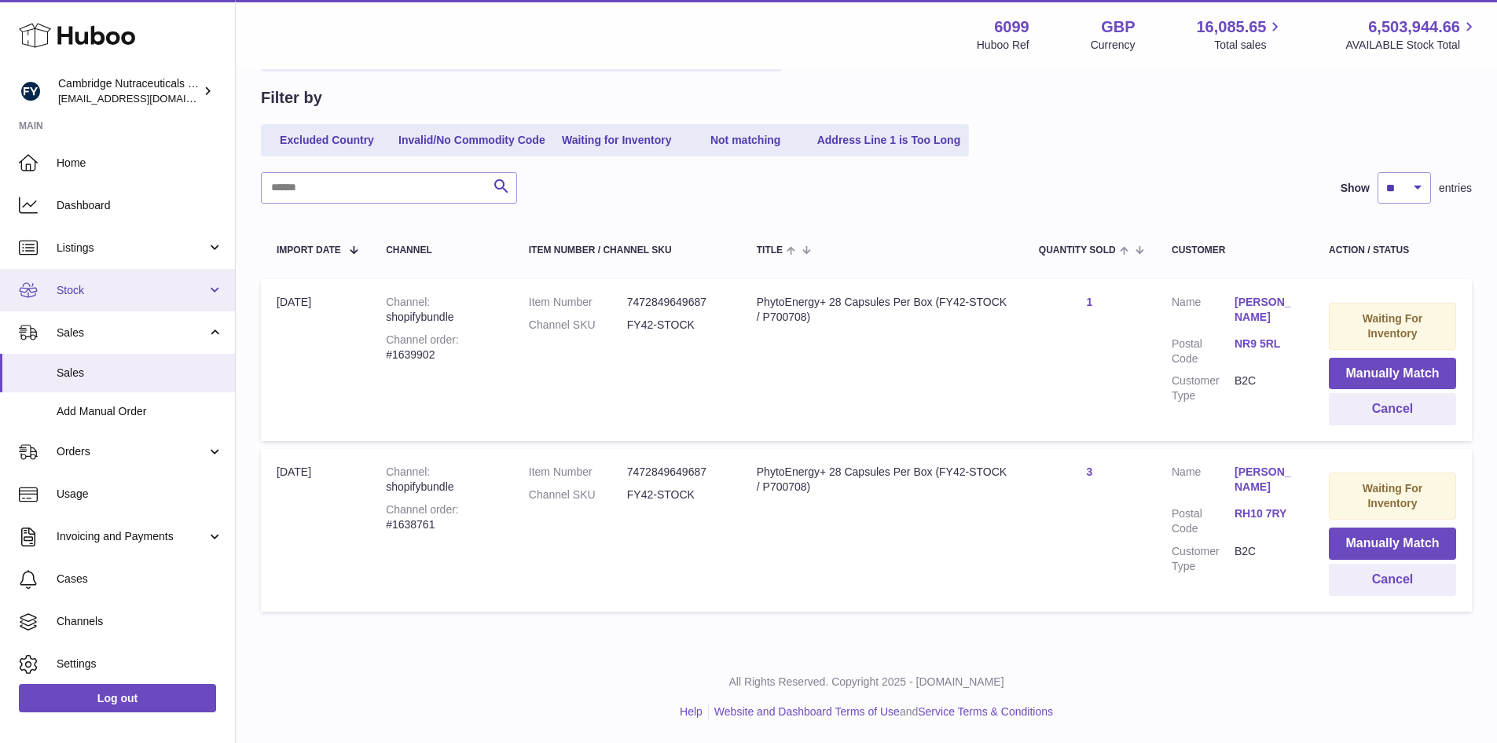
click at [115, 287] on span "Stock" at bounding box center [132, 290] width 150 height 15
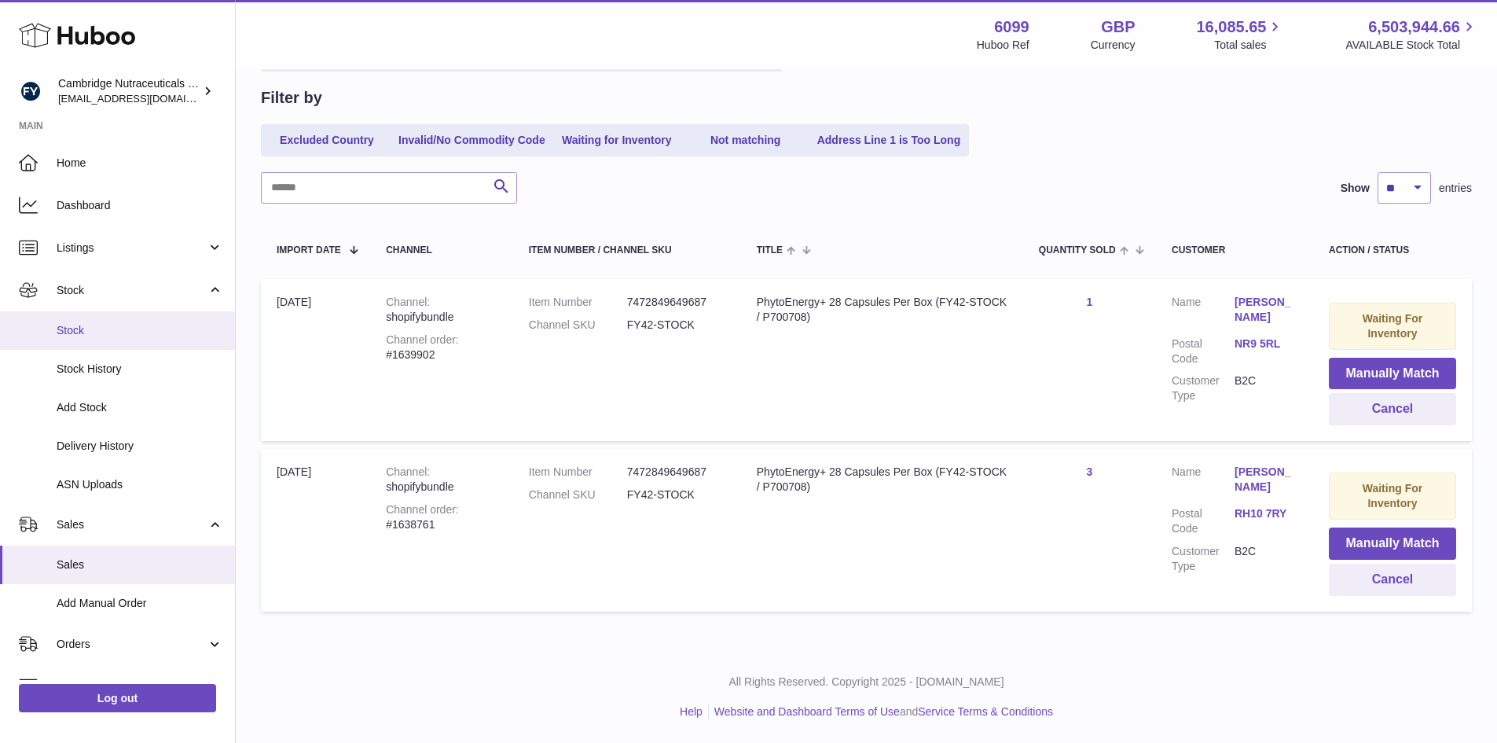
click at [112, 330] on span "Stock" at bounding box center [140, 330] width 167 height 15
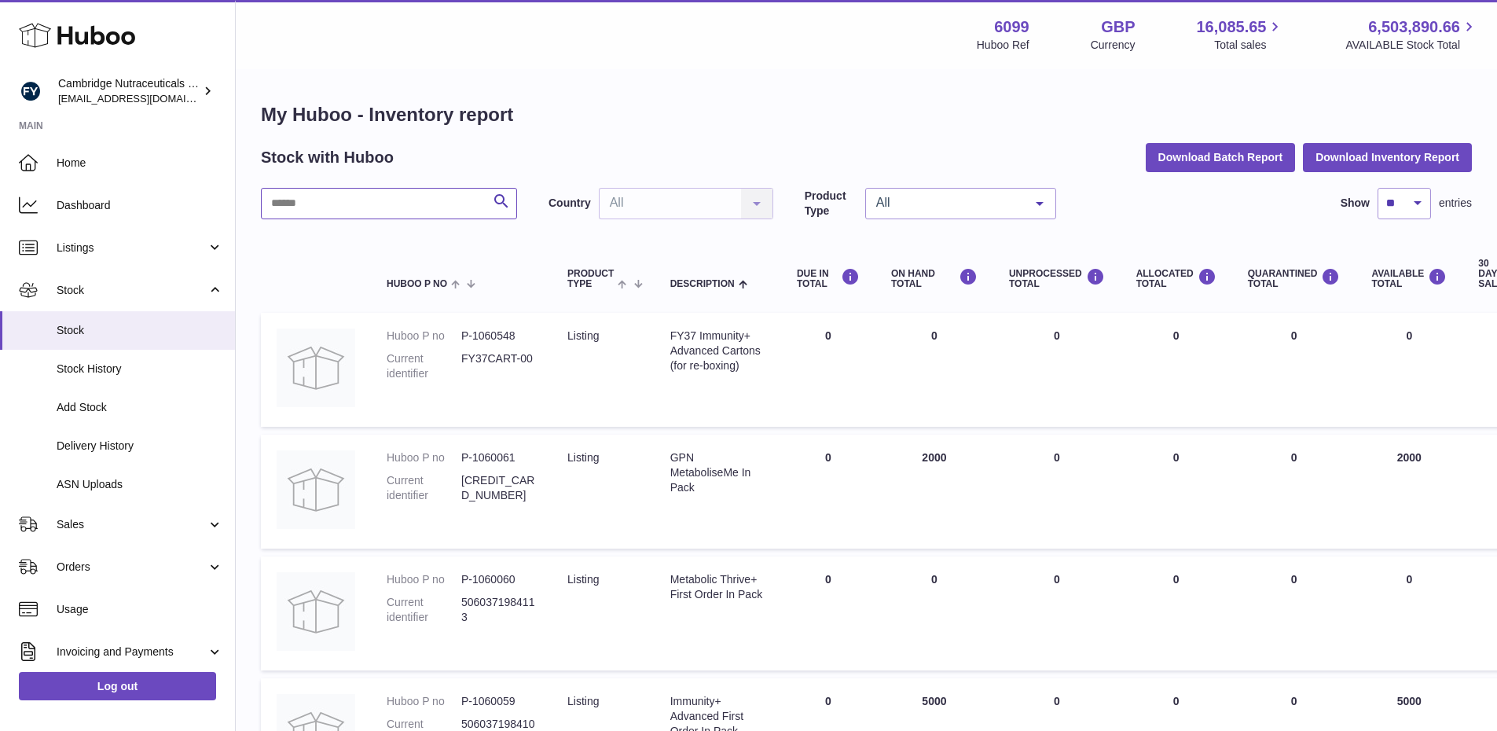
click at [299, 203] on input "text" at bounding box center [389, 203] width 256 height 31
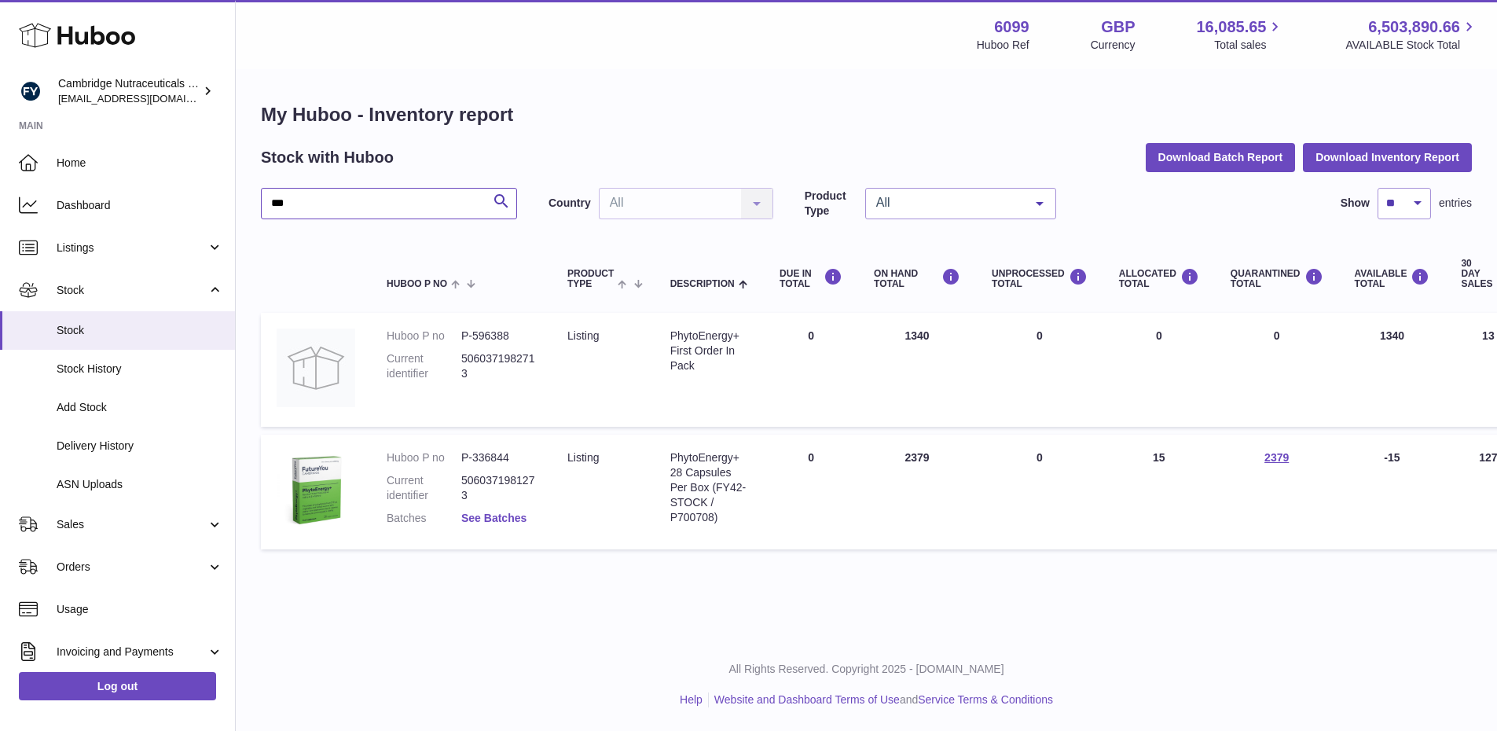
type input "***"
click at [504, 514] on link "See Batches" at bounding box center [493, 518] width 65 height 13
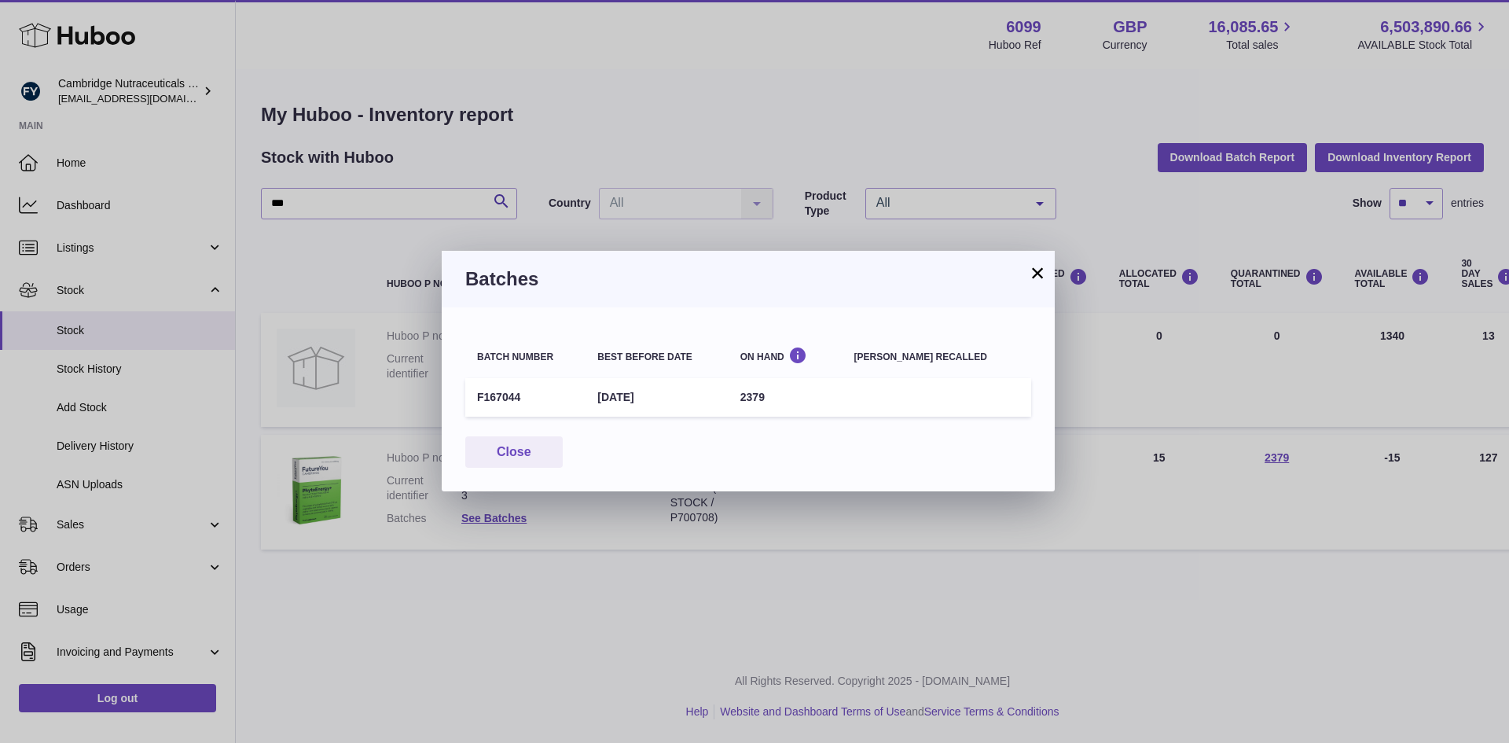
click at [1037, 270] on button "×" at bounding box center [1037, 272] width 19 height 19
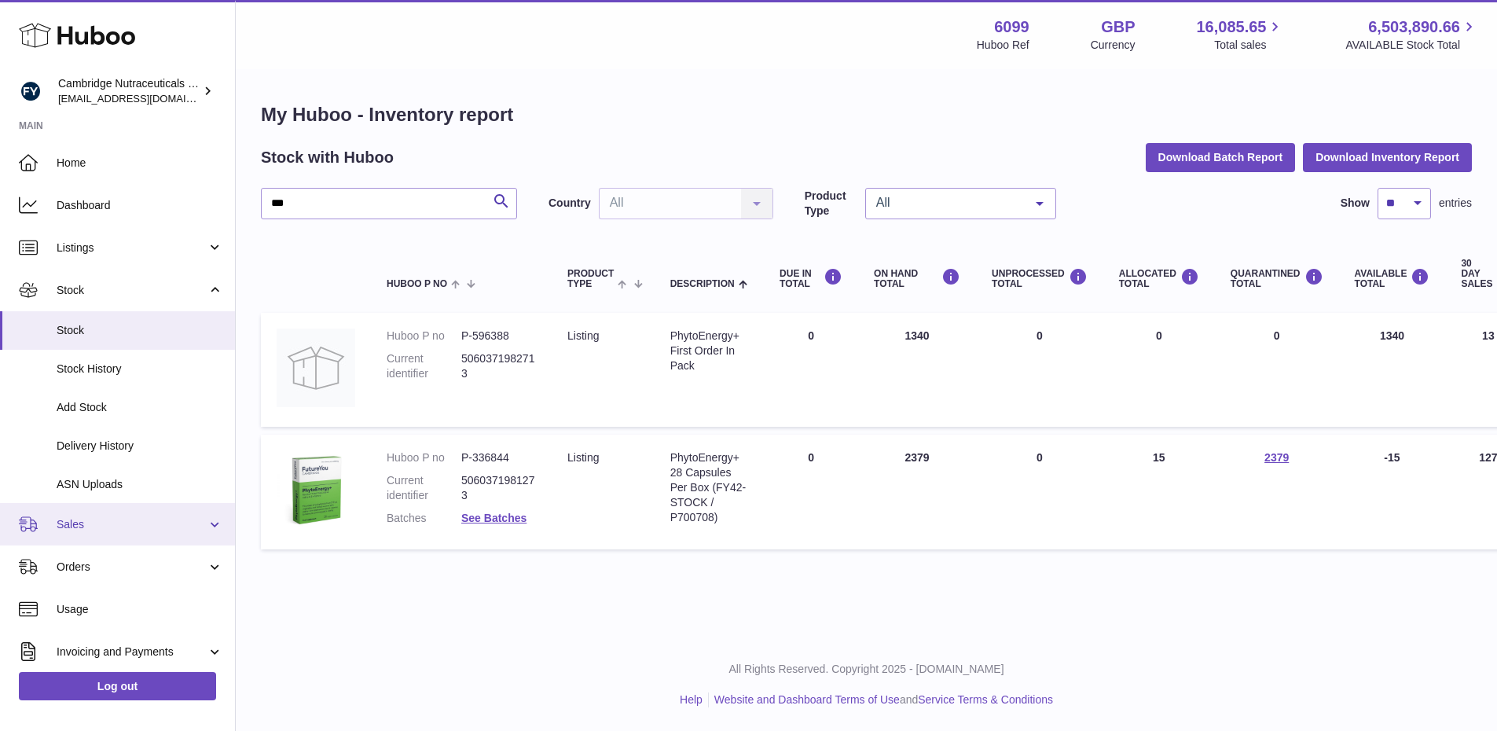
click at [98, 523] on span "Sales" at bounding box center [132, 524] width 150 height 15
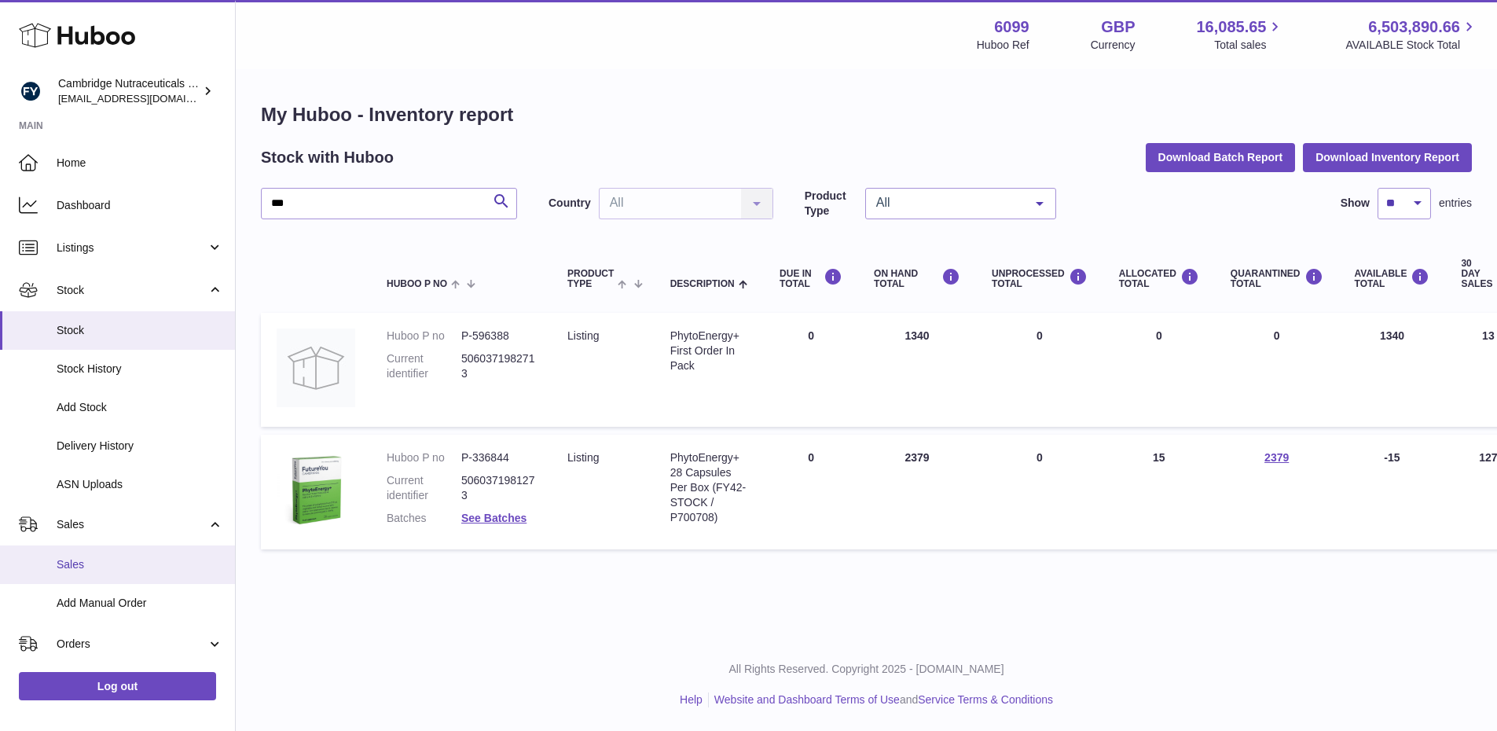
click at [99, 560] on span "Sales" at bounding box center [140, 564] width 167 height 15
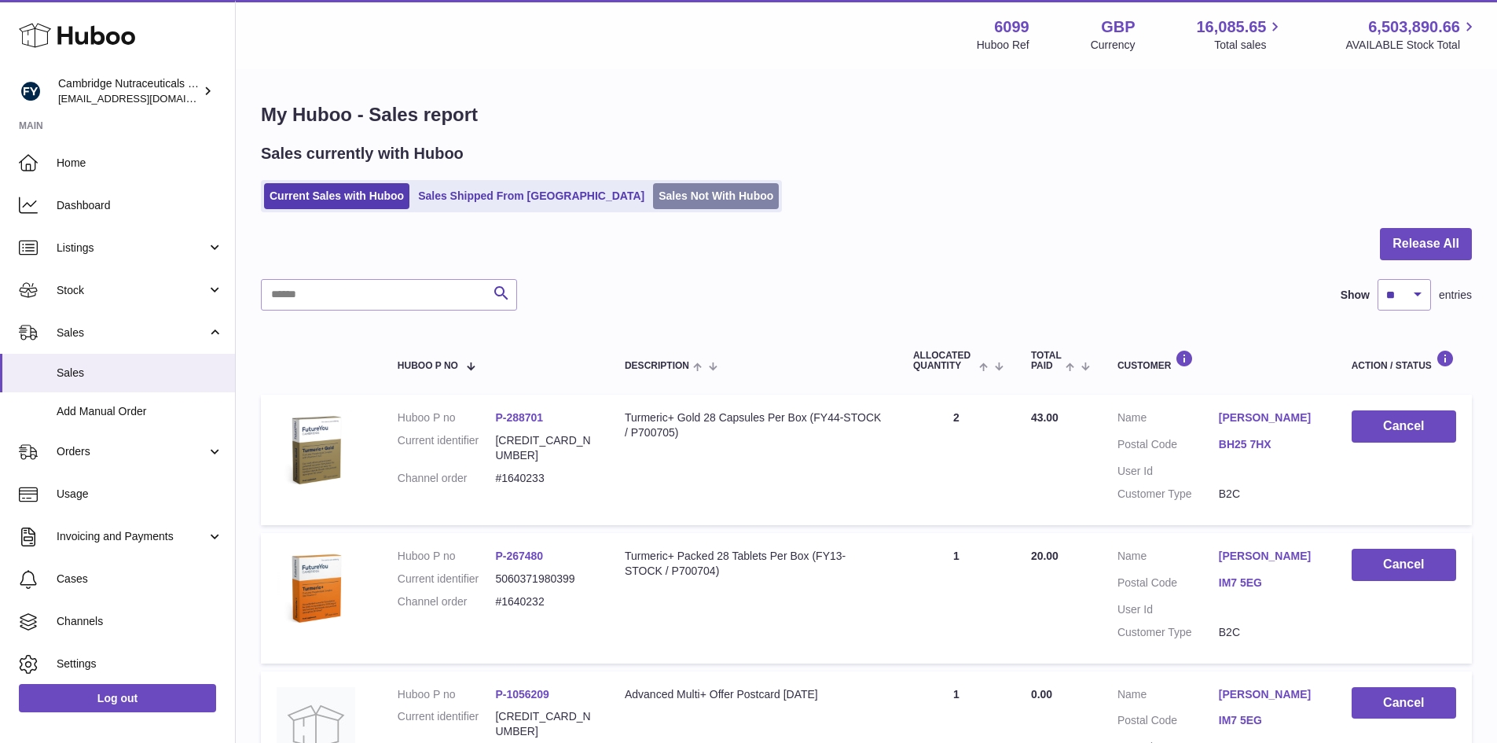
click at [666, 198] on link "Sales Not With Huboo" at bounding box center [716, 196] width 126 height 26
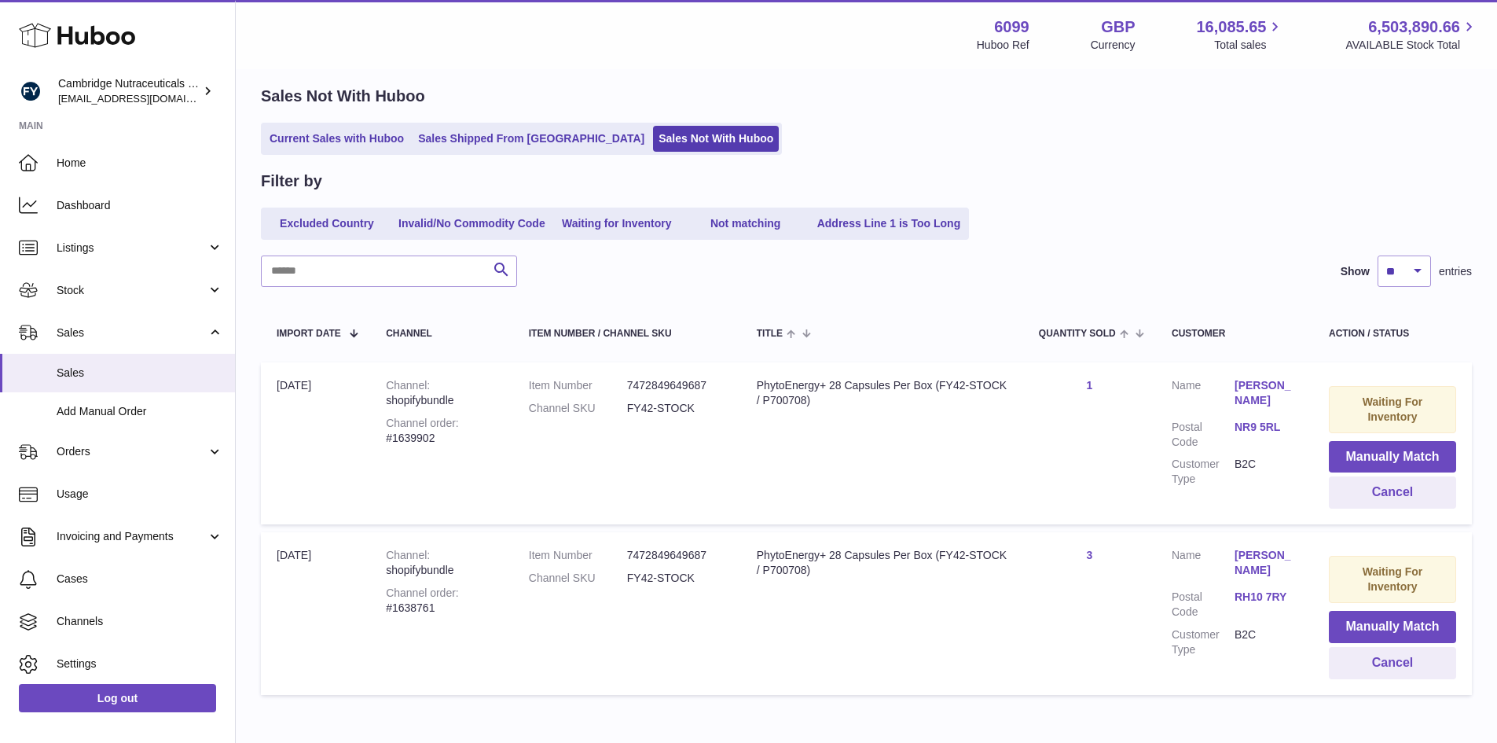
scroll to position [141, 0]
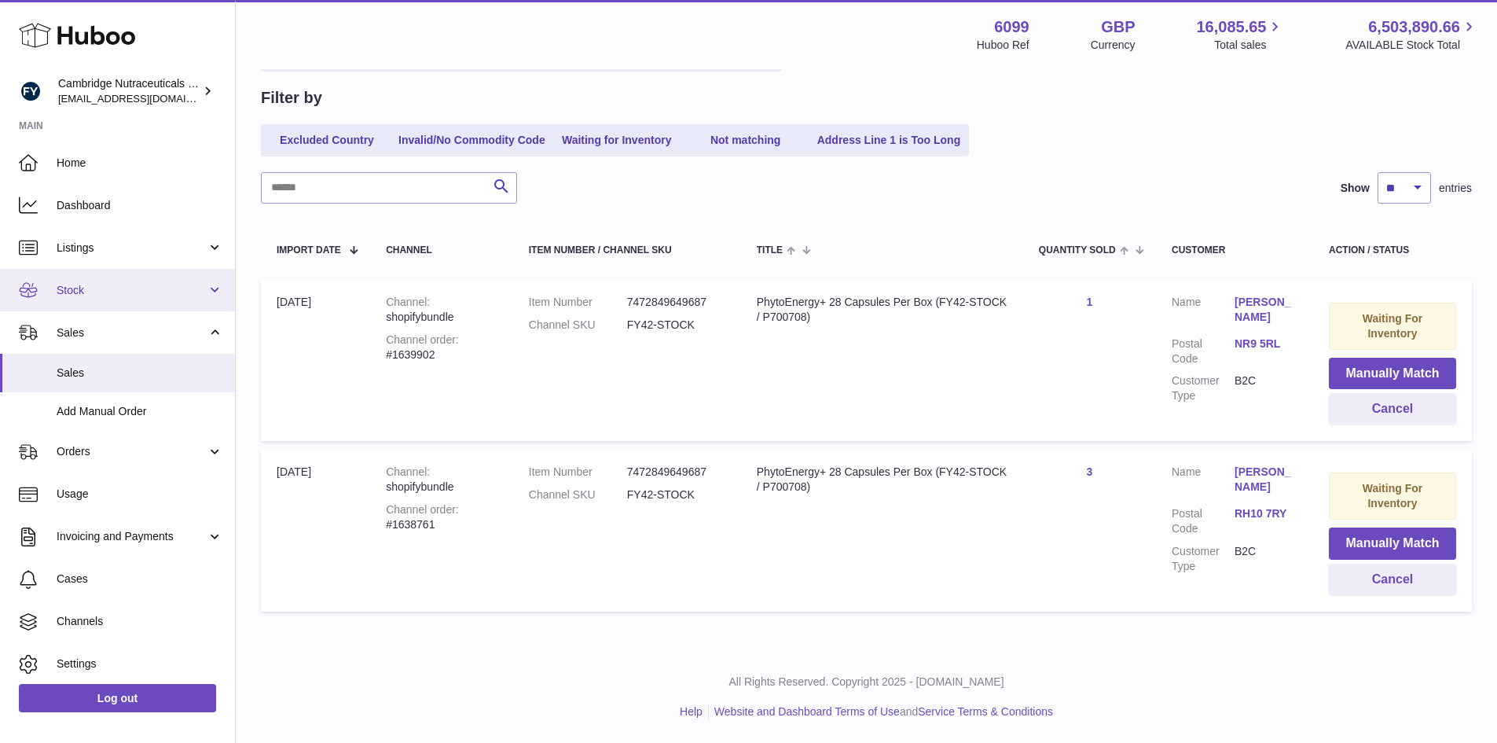
click at [136, 290] on span "Stock" at bounding box center [132, 290] width 150 height 15
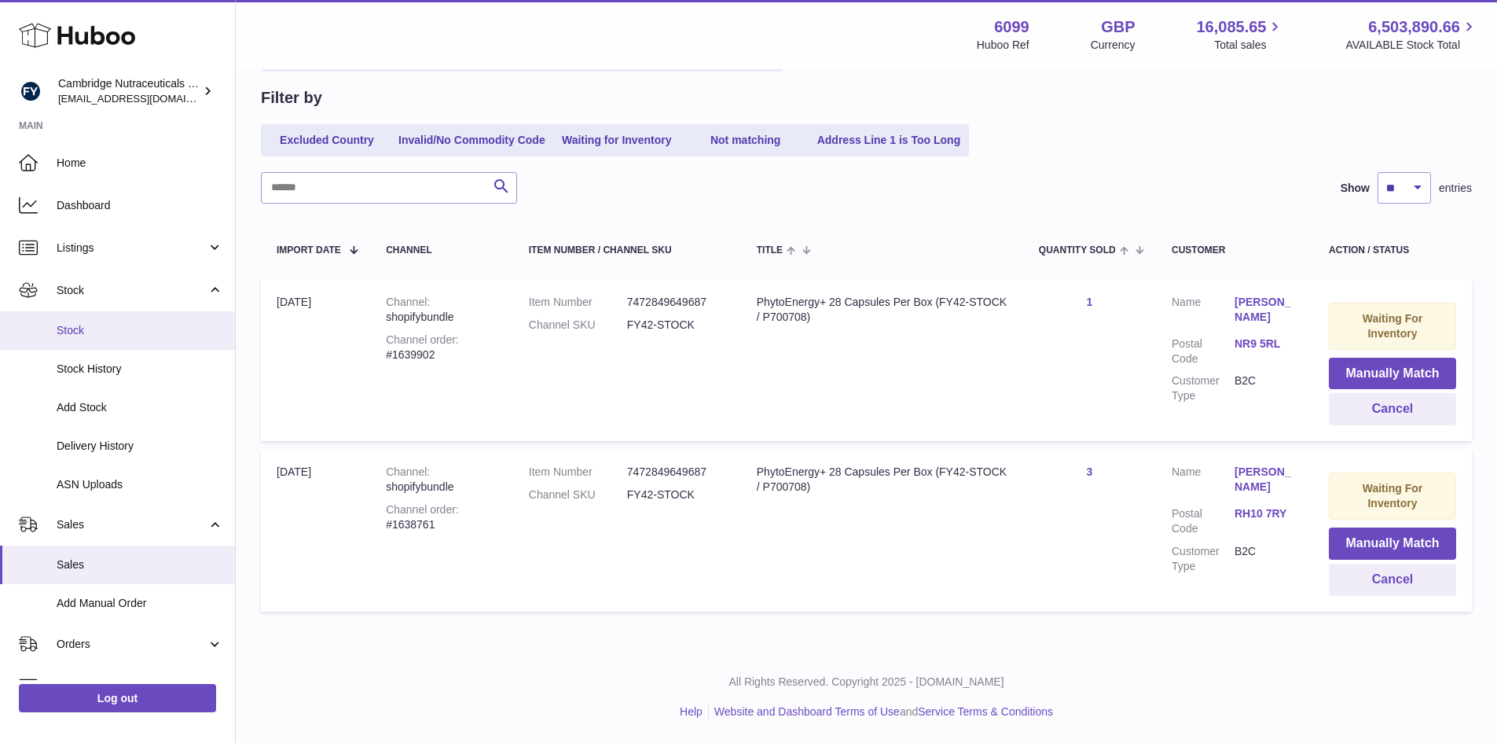
click at [128, 323] on span "Stock" at bounding box center [140, 330] width 167 height 15
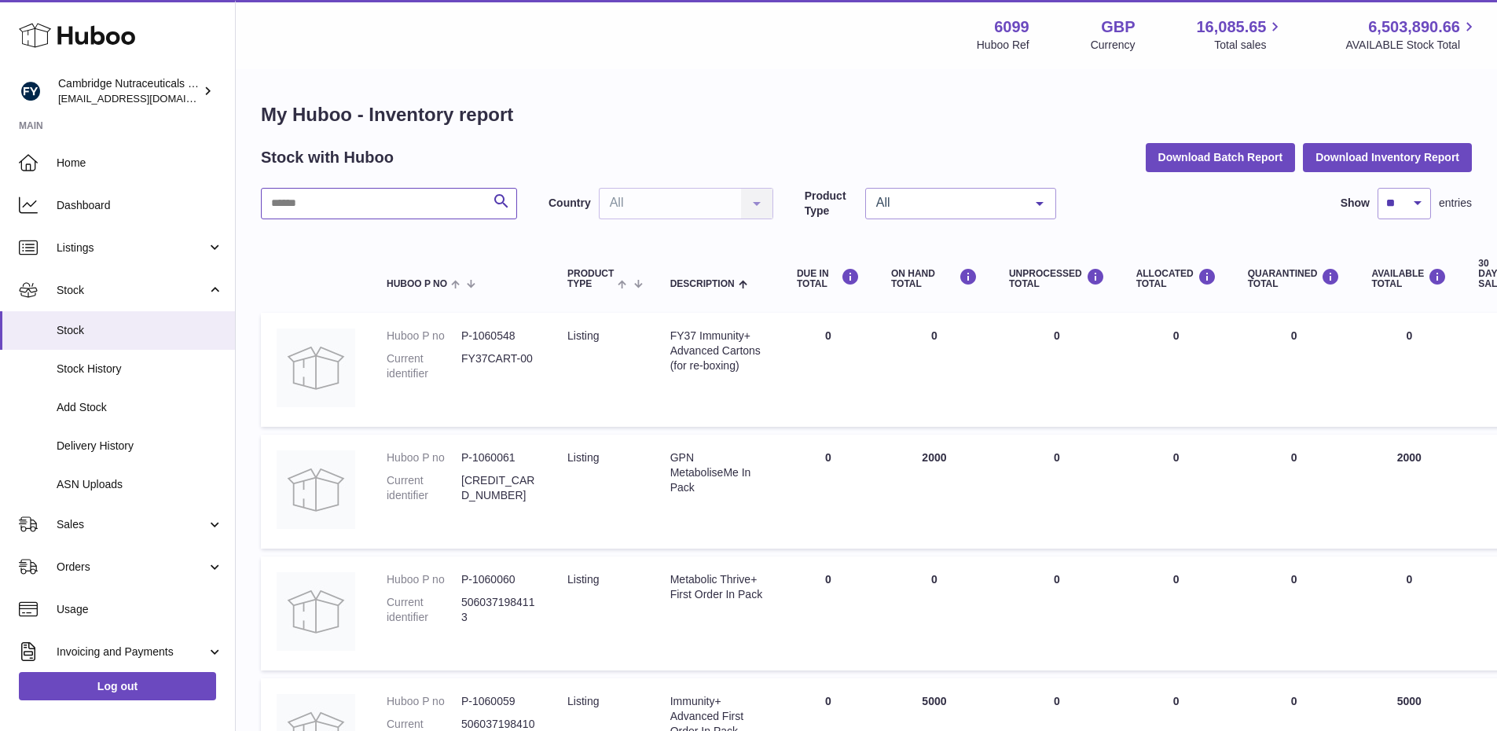
click at [327, 207] on input "text" at bounding box center [389, 203] width 256 height 31
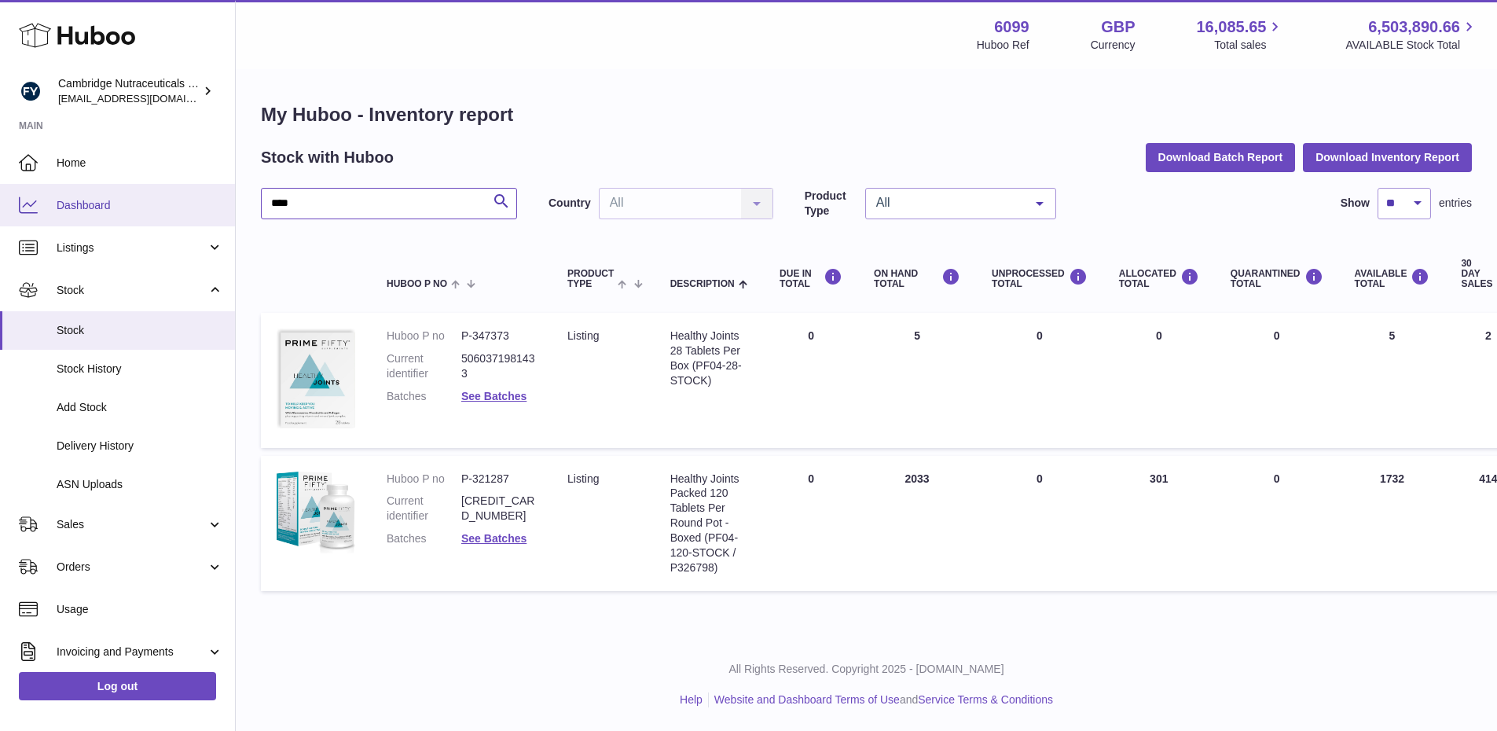
drag, startPoint x: 346, startPoint y: 208, endPoint x: 226, endPoint y: 206, distance: 119.5
click at [226, 206] on div "Huboo Cambridge Nutraceuticals Ltd huboo@camnutra.com Main Home Dashboard Listi…" at bounding box center [748, 365] width 1497 height 731
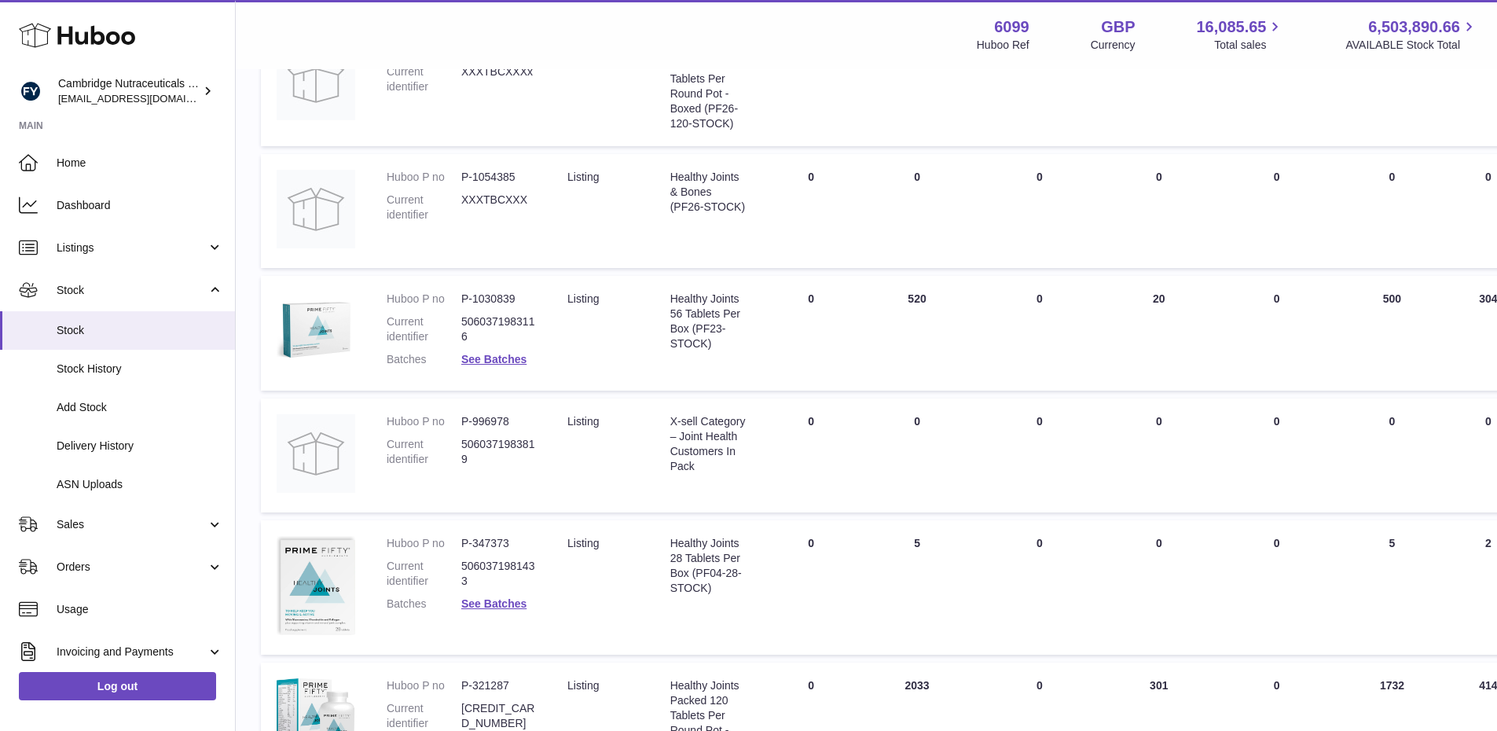
scroll to position [314, 0]
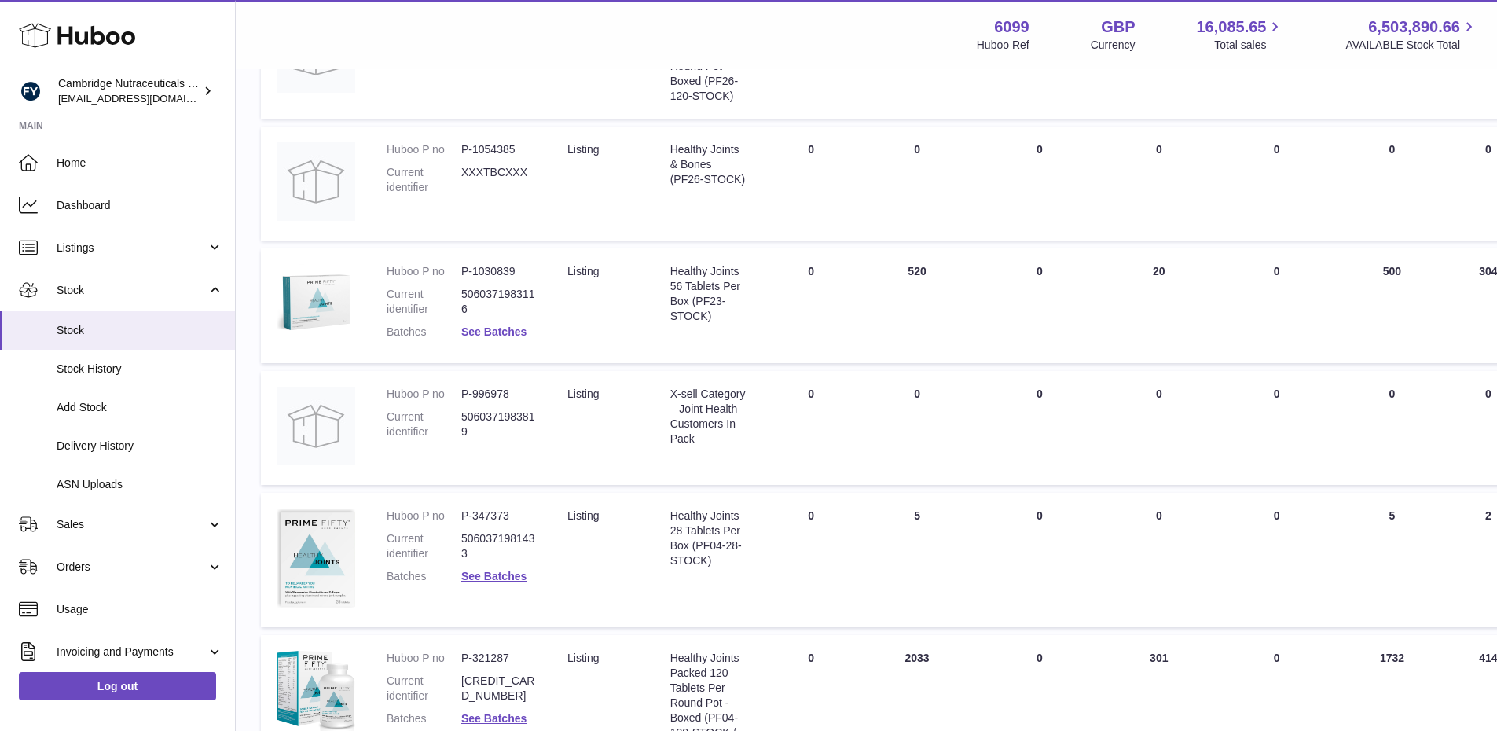
click at [505, 330] on link "See Batches" at bounding box center [493, 331] width 65 height 13
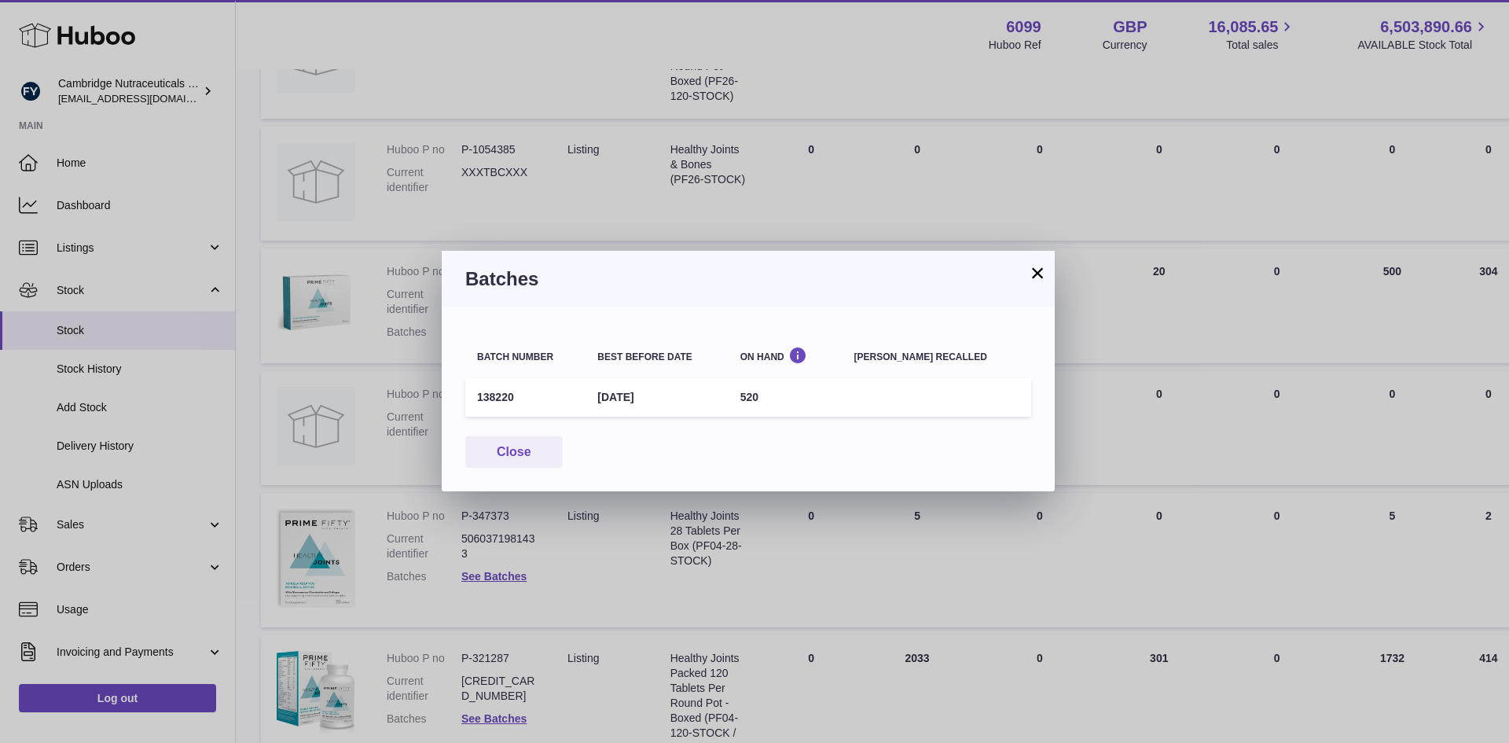
click at [1041, 270] on button "×" at bounding box center [1037, 272] width 19 height 19
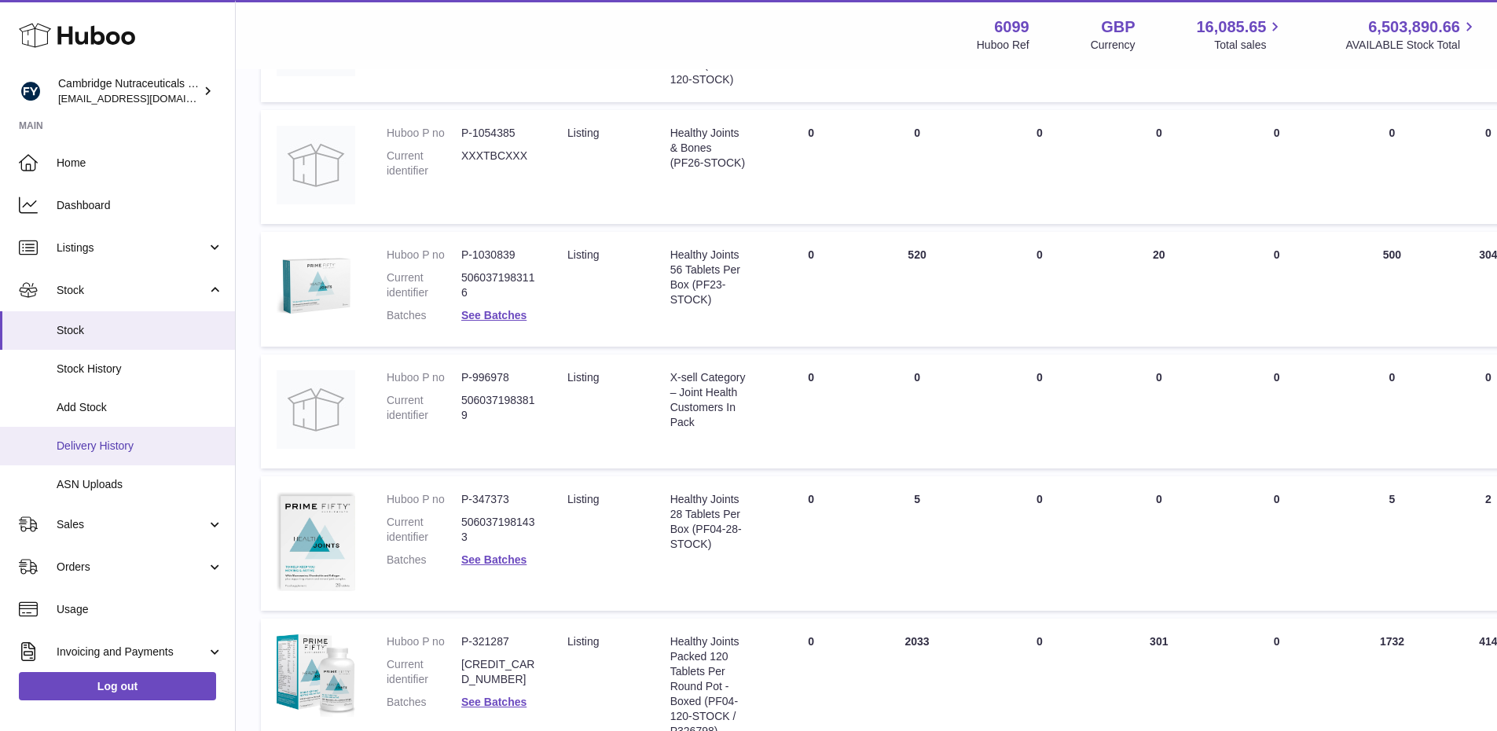
scroll to position [93, 0]
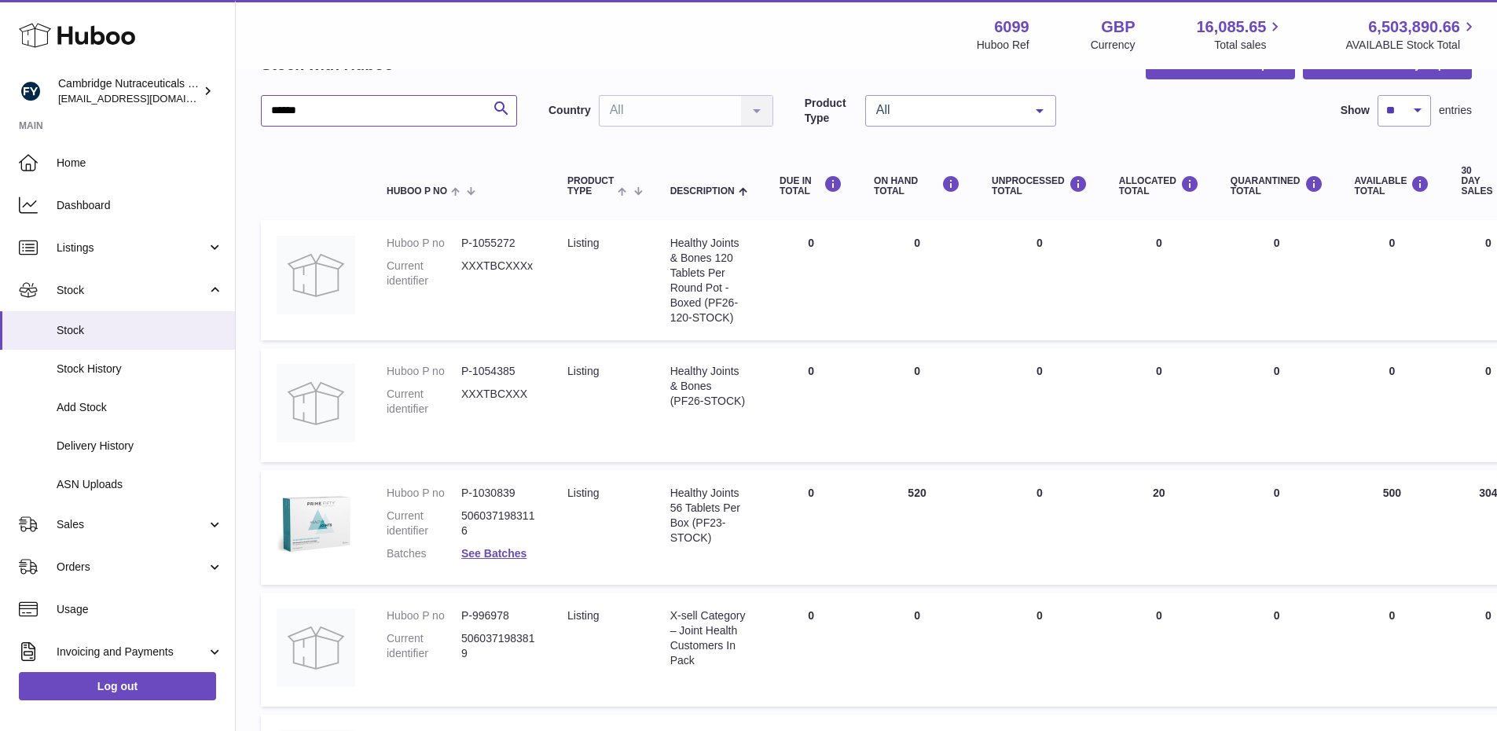
drag, startPoint x: 306, startPoint y: 113, endPoint x: 262, endPoint y: 117, distance: 43.4
click at [262, 117] on input "******" at bounding box center [389, 110] width 256 height 31
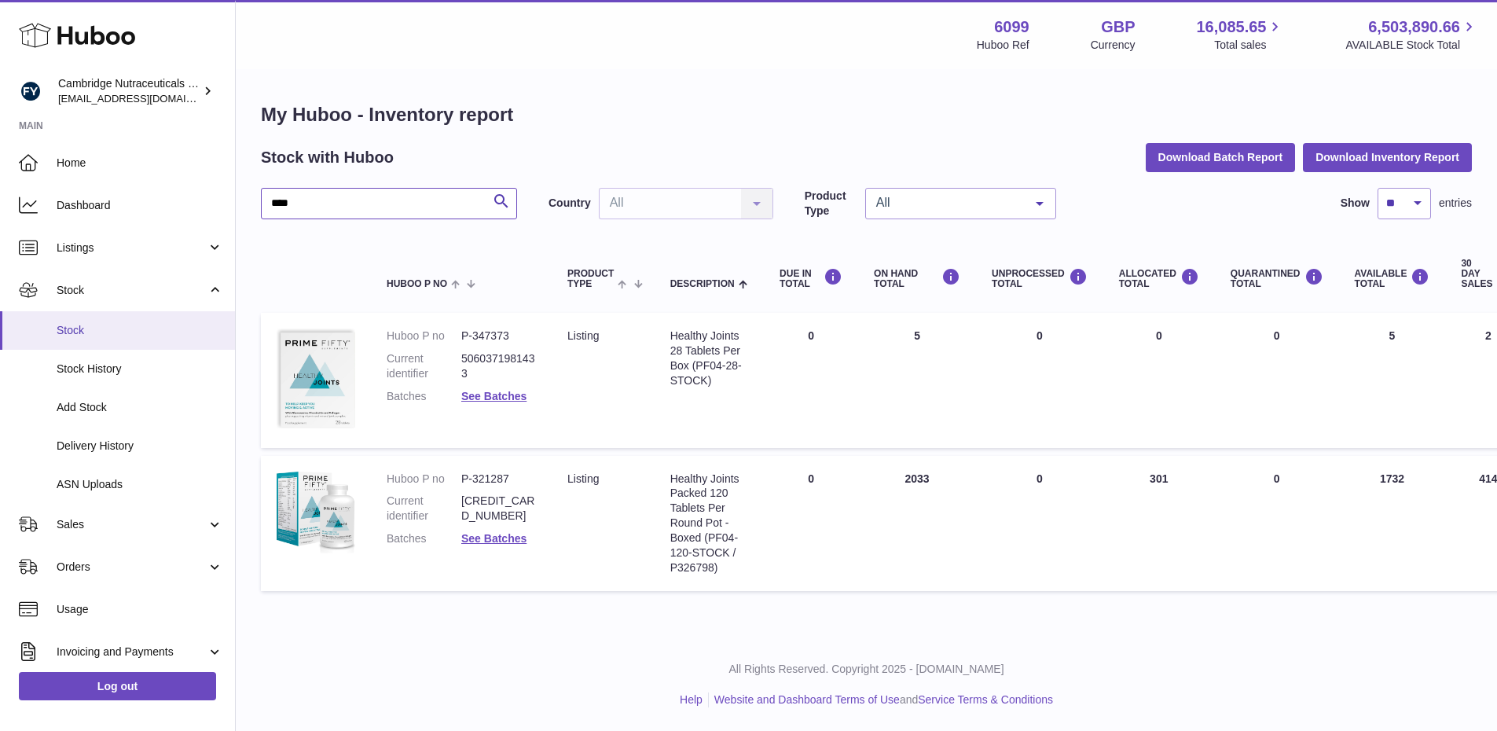
scroll to position [12, 0]
click at [487, 390] on link "See Batches" at bounding box center [493, 396] width 65 height 13
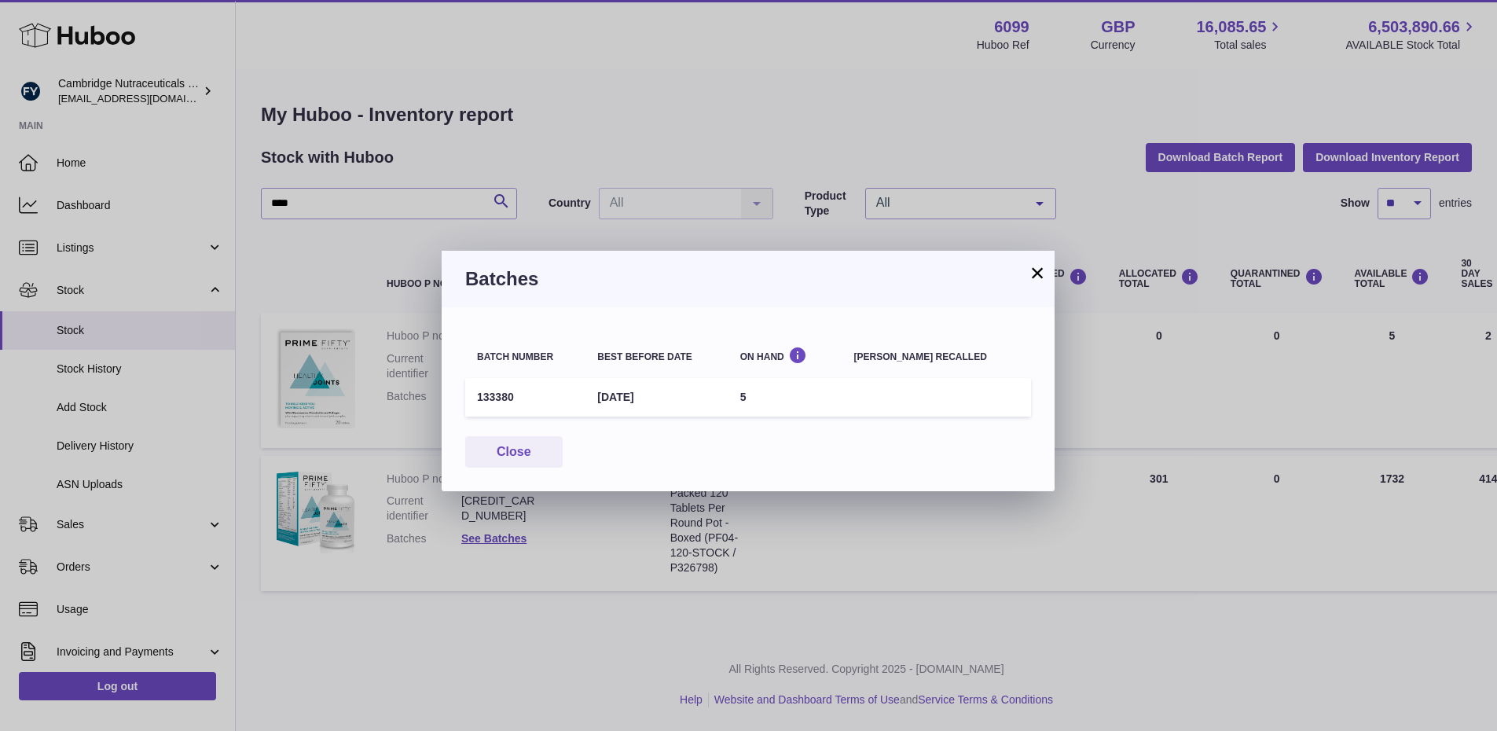
scroll to position [0, 0]
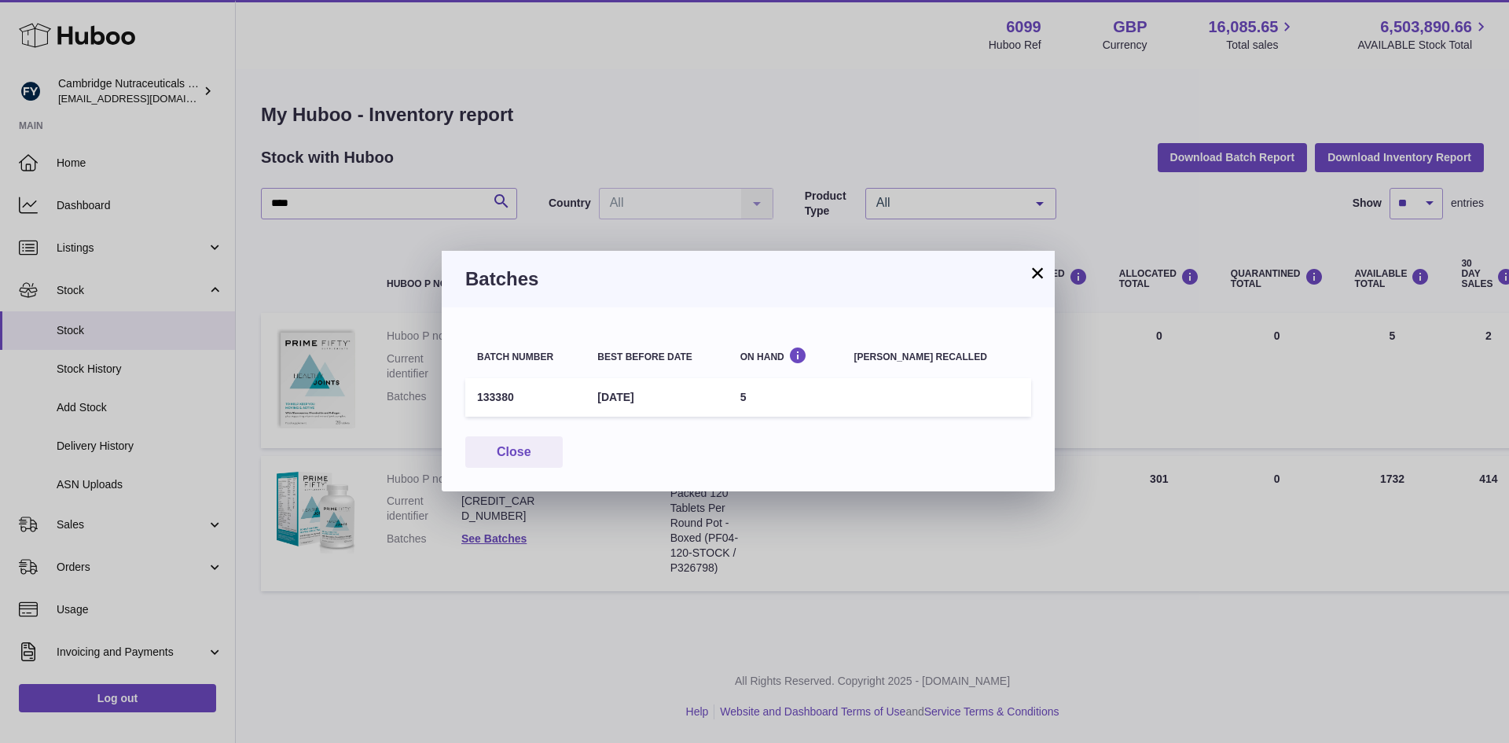
click at [1041, 276] on button "×" at bounding box center [1037, 272] width 19 height 19
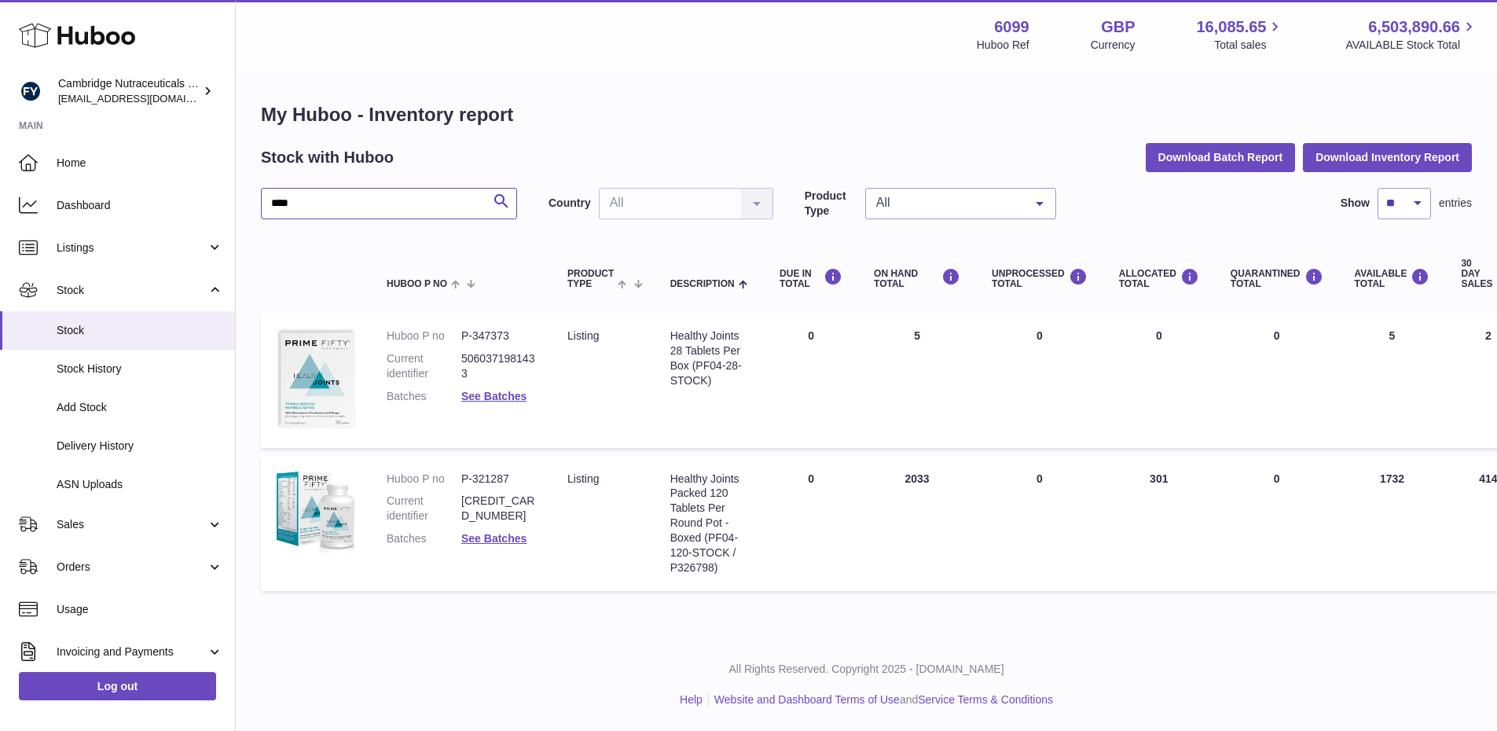
drag, startPoint x: 307, startPoint y: 210, endPoint x: 269, endPoint y: 210, distance: 37.7
click at [269, 210] on input "****" at bounding box center [389, 203] width 256 height 31
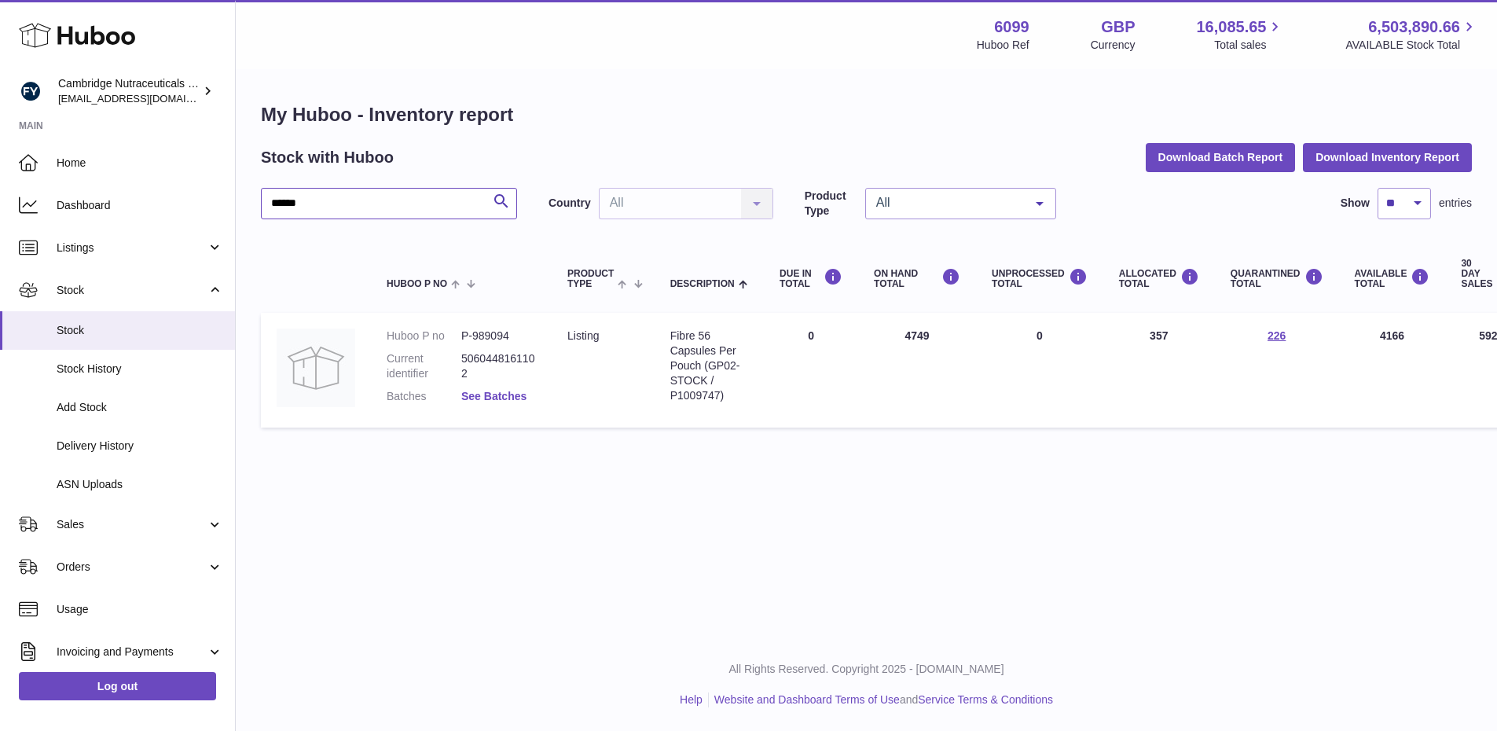
type input "******"
click at [516, 397] on link "See Batches" at bounding box center [493, 396] width 65 height 13
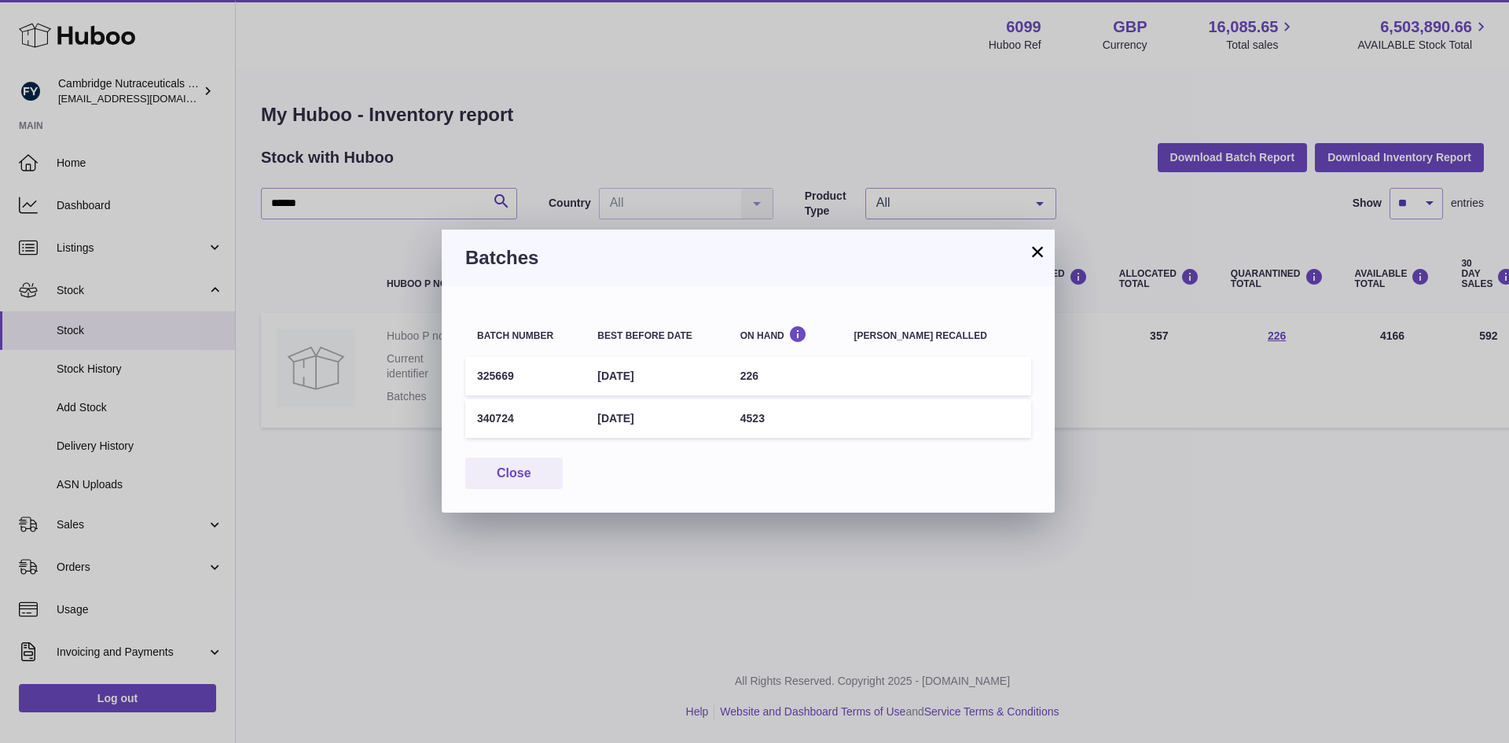
click at [1047, 248] on div "Batches" at bounding box center [748, 257] width 613 height 57
click at [1033, 251] on button "×" at bounding box center [1037, 251] width 19 height 19
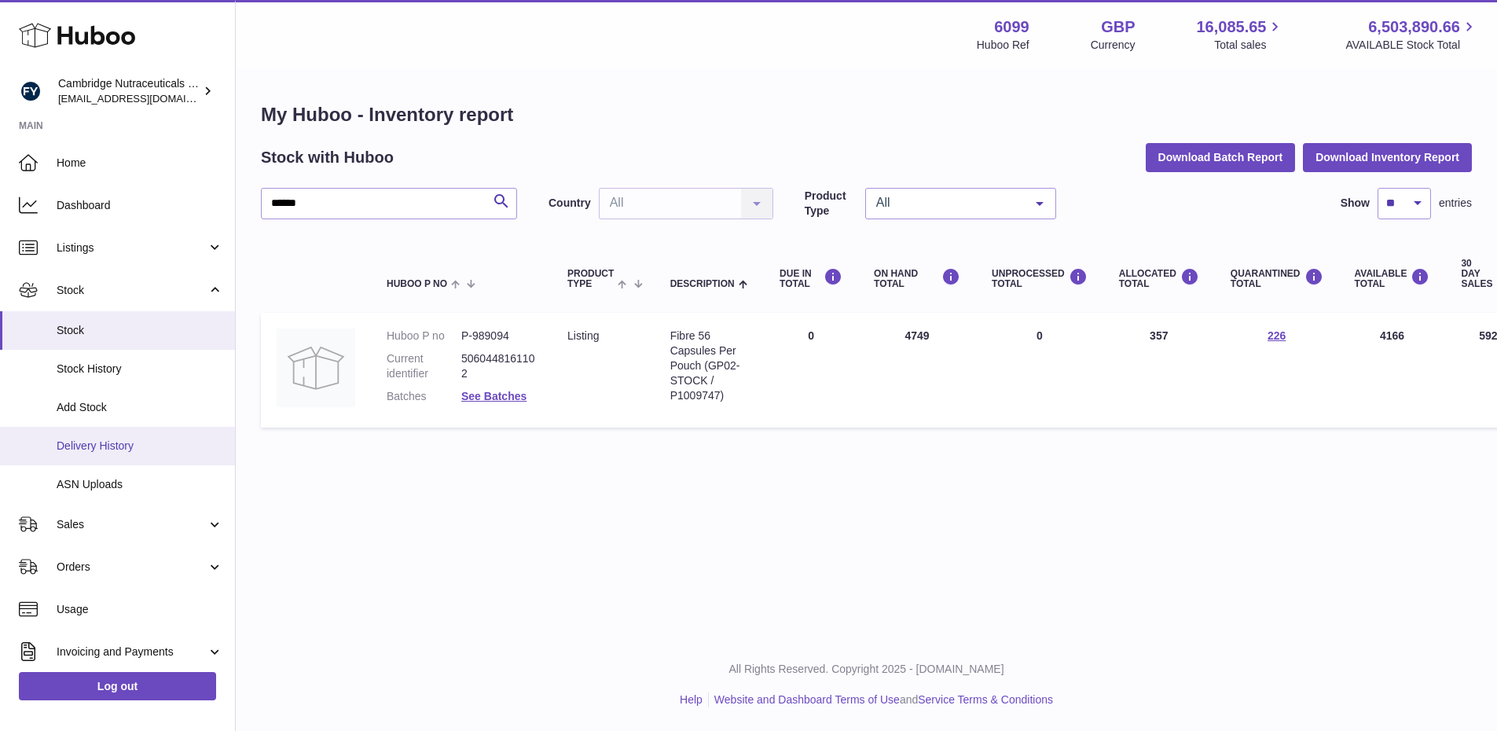
click at [92, 444] on span "Delivery History" at bounding box center [140, 446] width 167 height 15
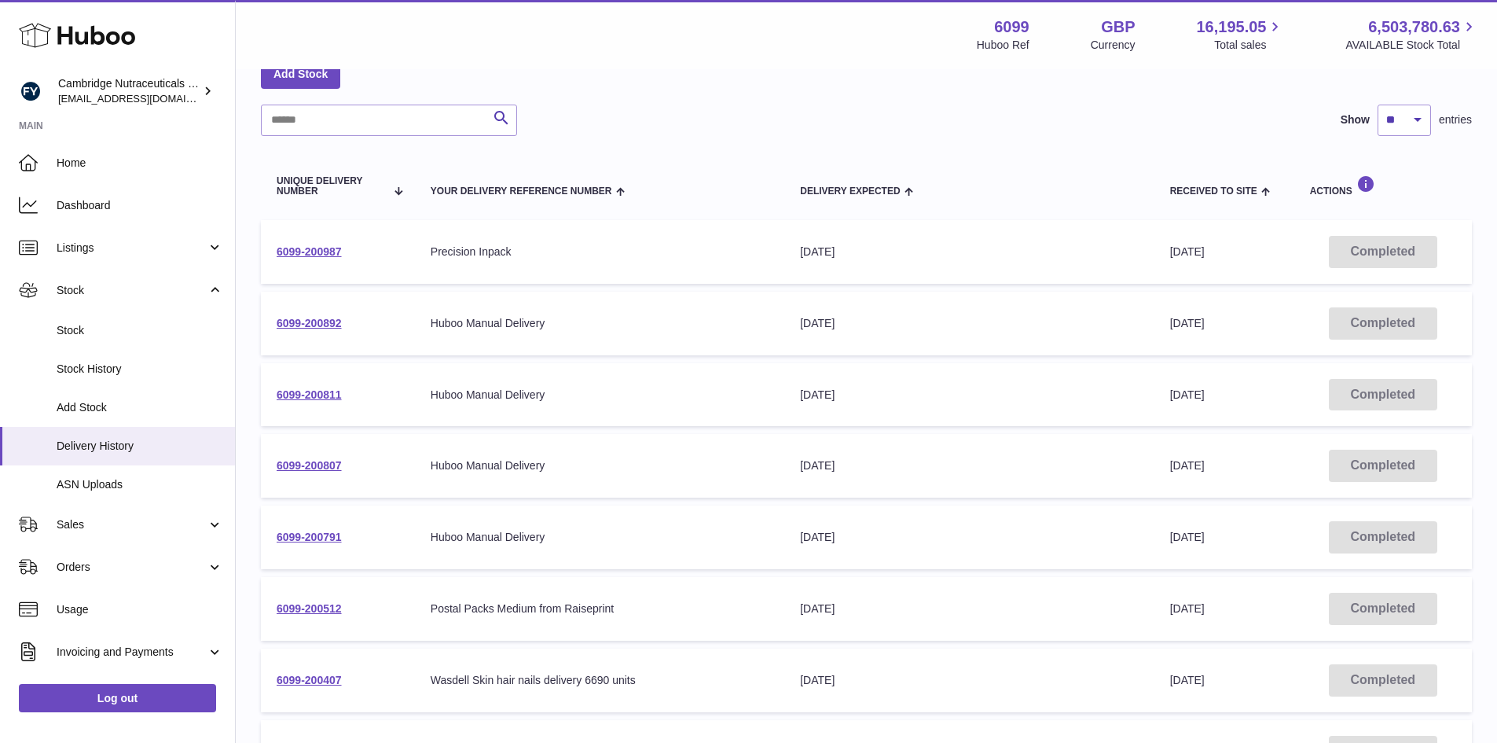
scroll to position [79, 0]
